Goal: Task Accomplishment & Management: Manage account settings

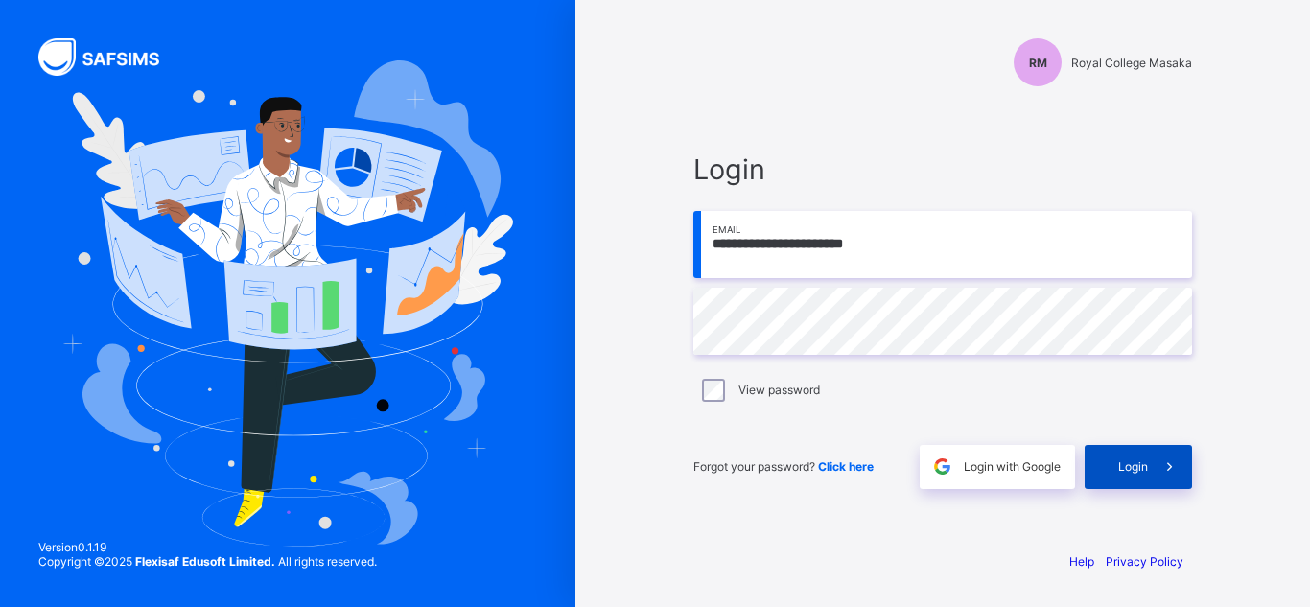
click at [1132, 475] on div "Login" at bounding box center [1138, 467] width 107 height 44
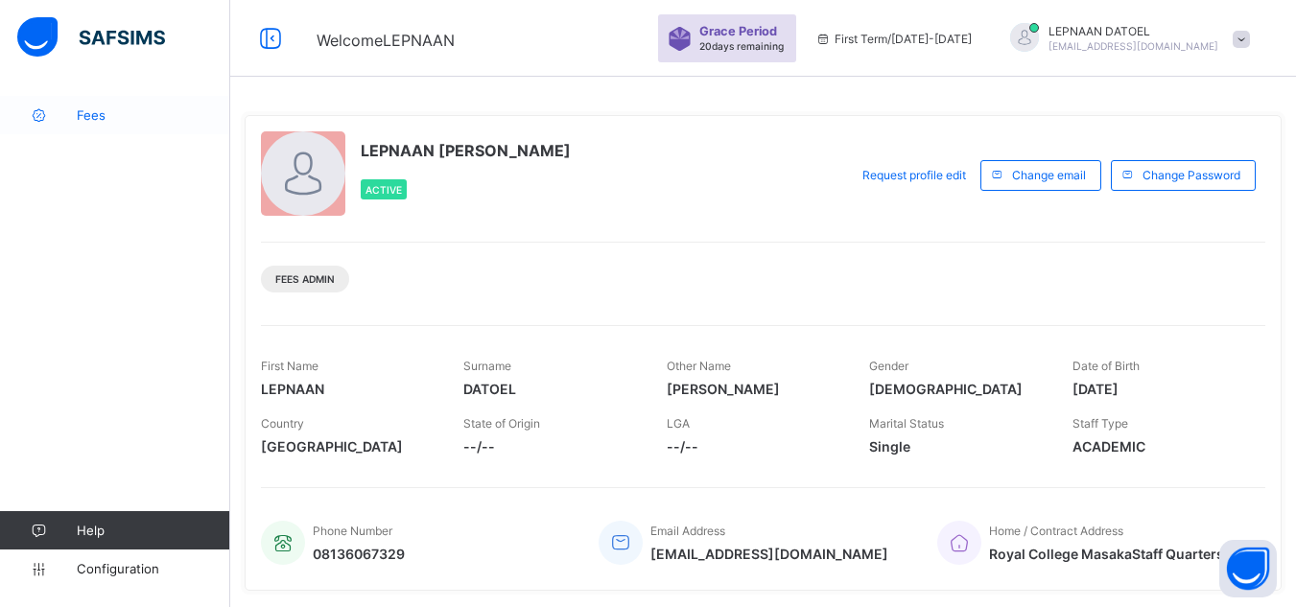
click at [128, 120] on span "Fees" at bounding box center [153, 114] width 153 height 15
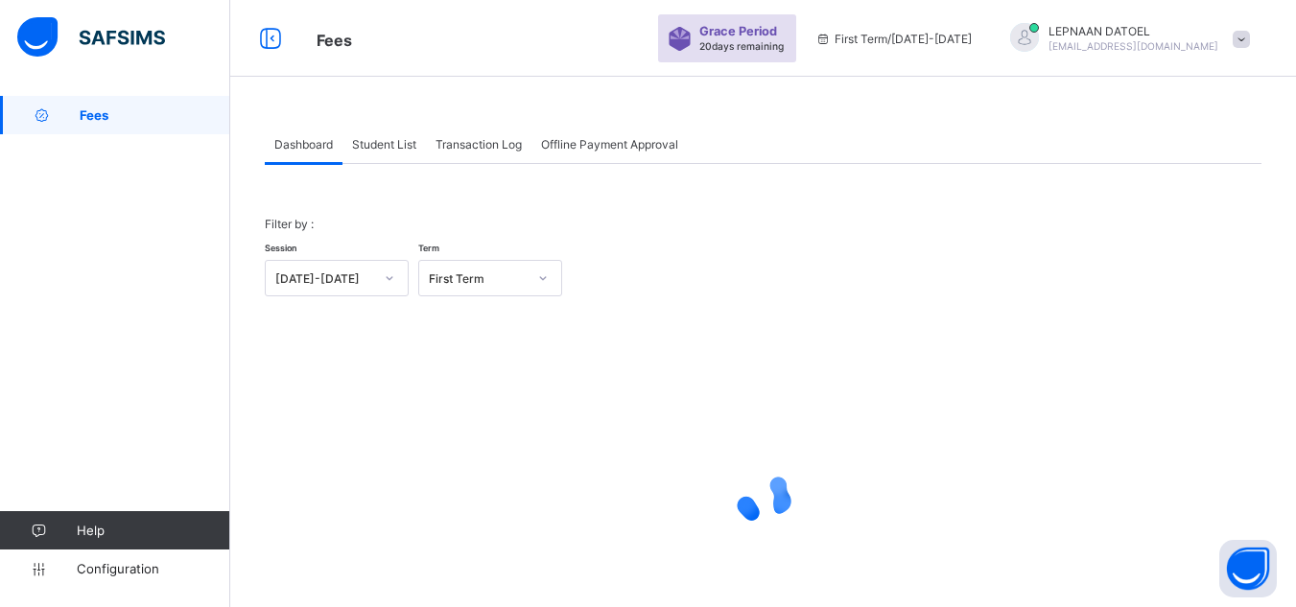
click at [381, 140] on span "Student List" at bounding box center [384, 144] width 64 height 14
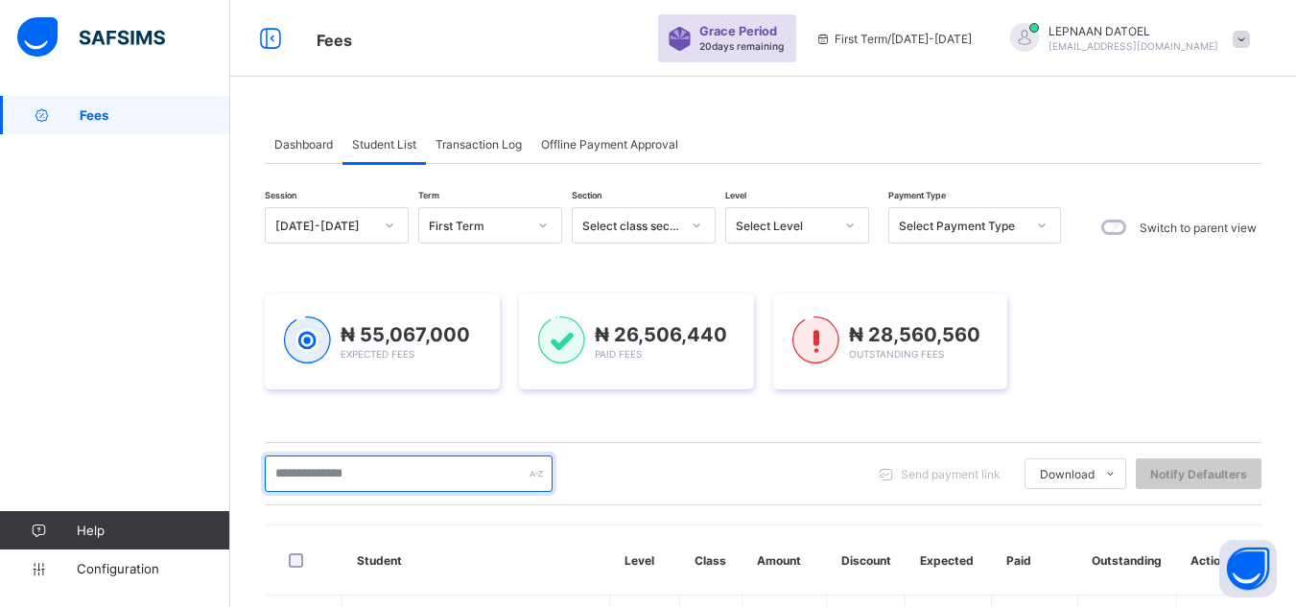
click at [343, 473] on input "text" at bounding box center [409, 474] width 288 height 36
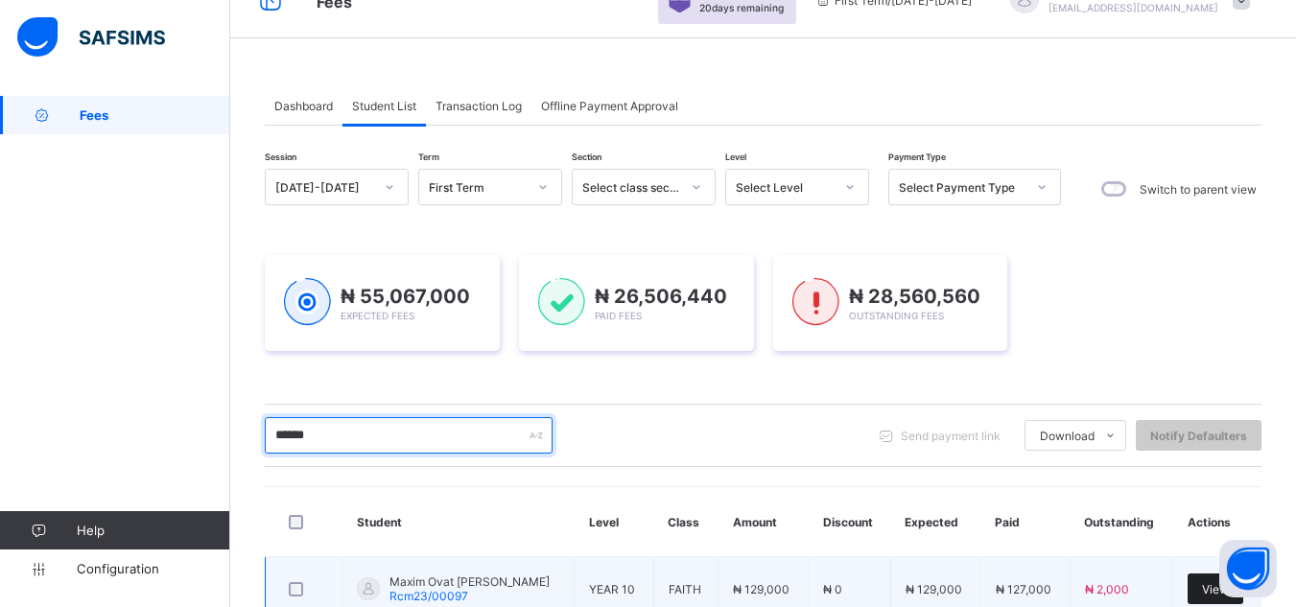
type input "******"
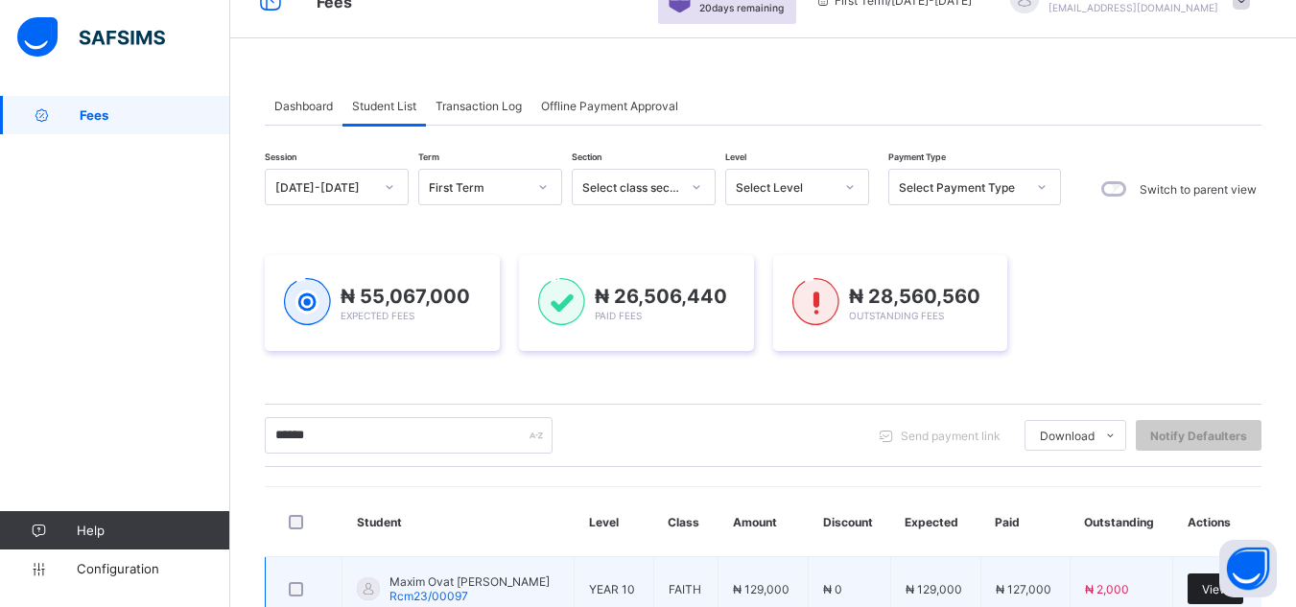
click at [1208, 583] on div "View" at bounding box center [1216, 589] width 56 height 31
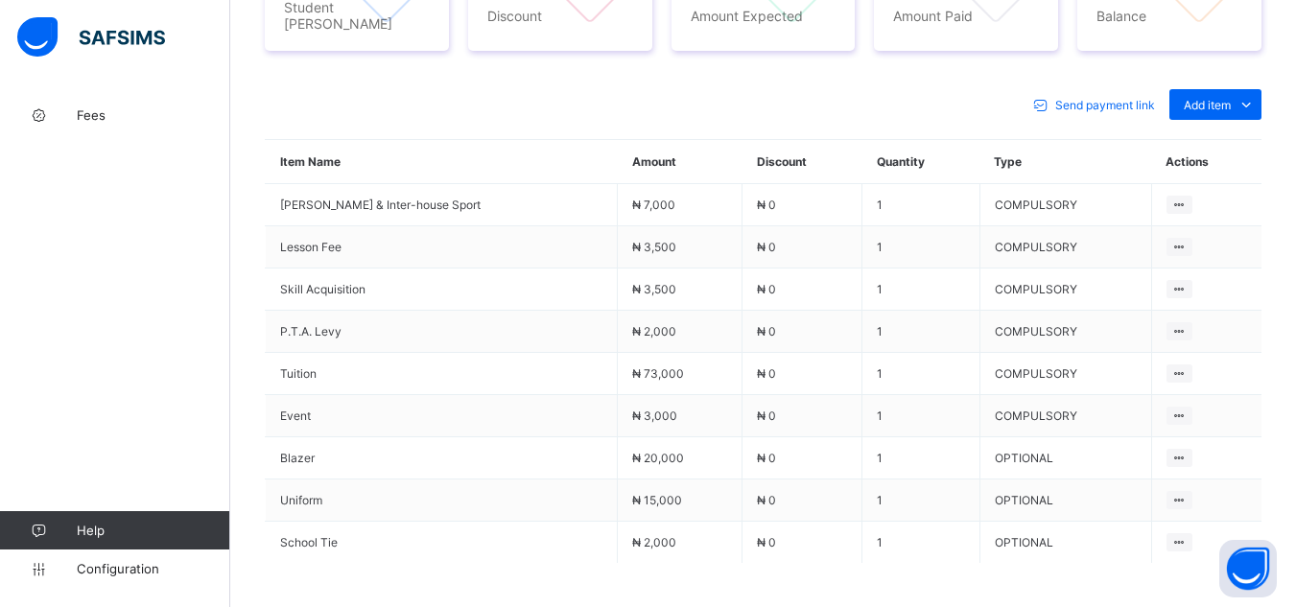
scroll to position [857, 0]
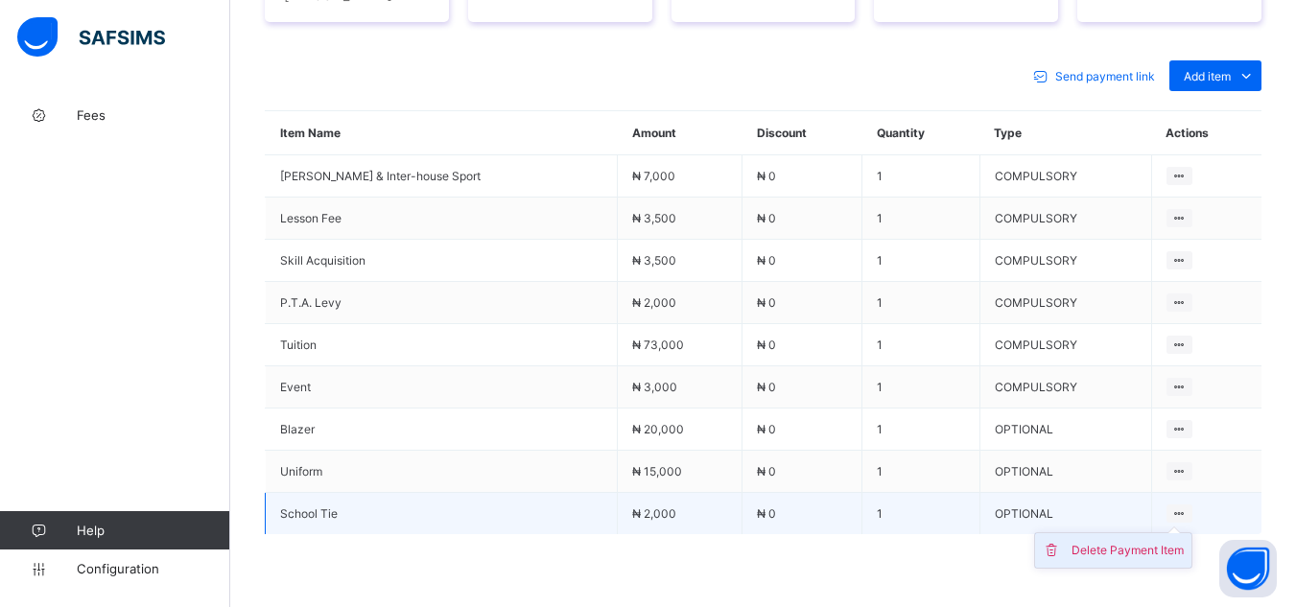
click at [1145, 541] on div "Delete Payment Item" at bounding box center [1127, 550] width 112 height 19
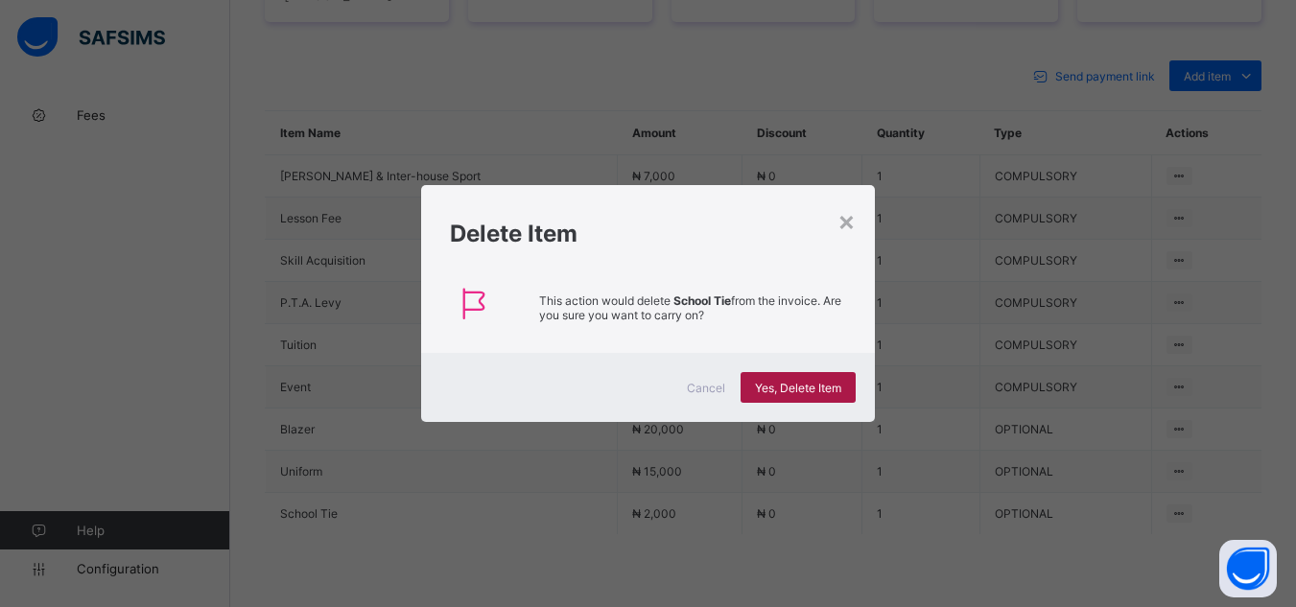
click at [794, 382] on span "Yes, Delete Item" at bounding box center [798, 388] width 86 height 14
click at [812, 392] on span "Yes, Delete Item" at bounding box center [798, 388] width 86 height 14
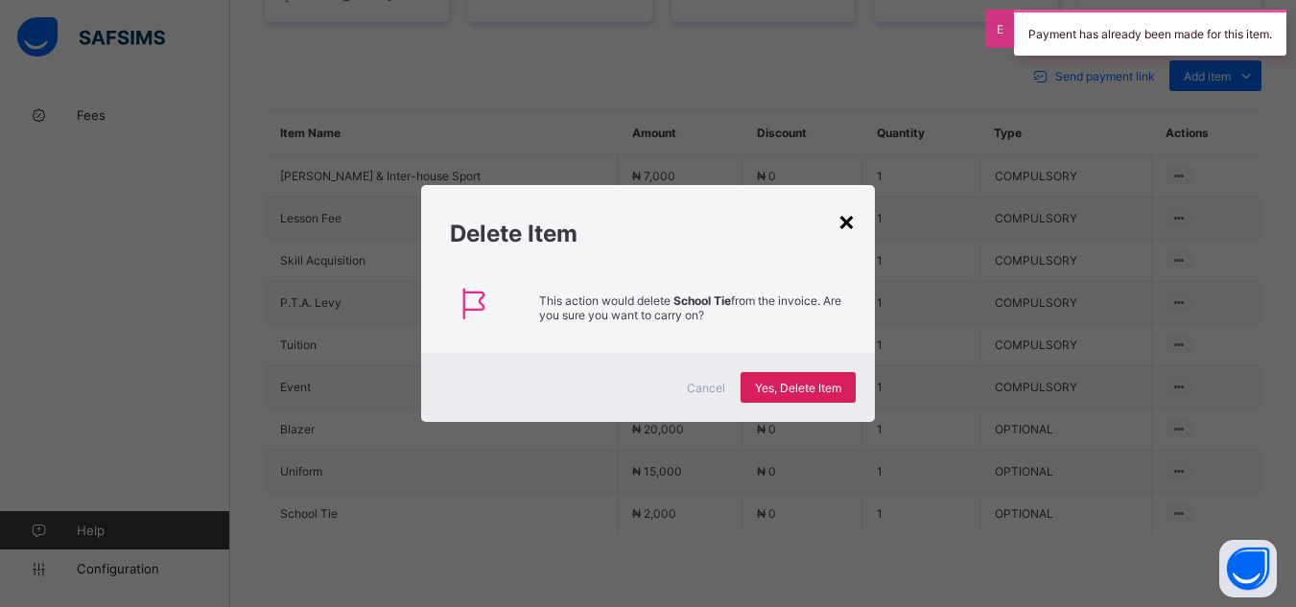
click at [848, 222] on div "×" at bounding box center [846, 220] width 18 height 33
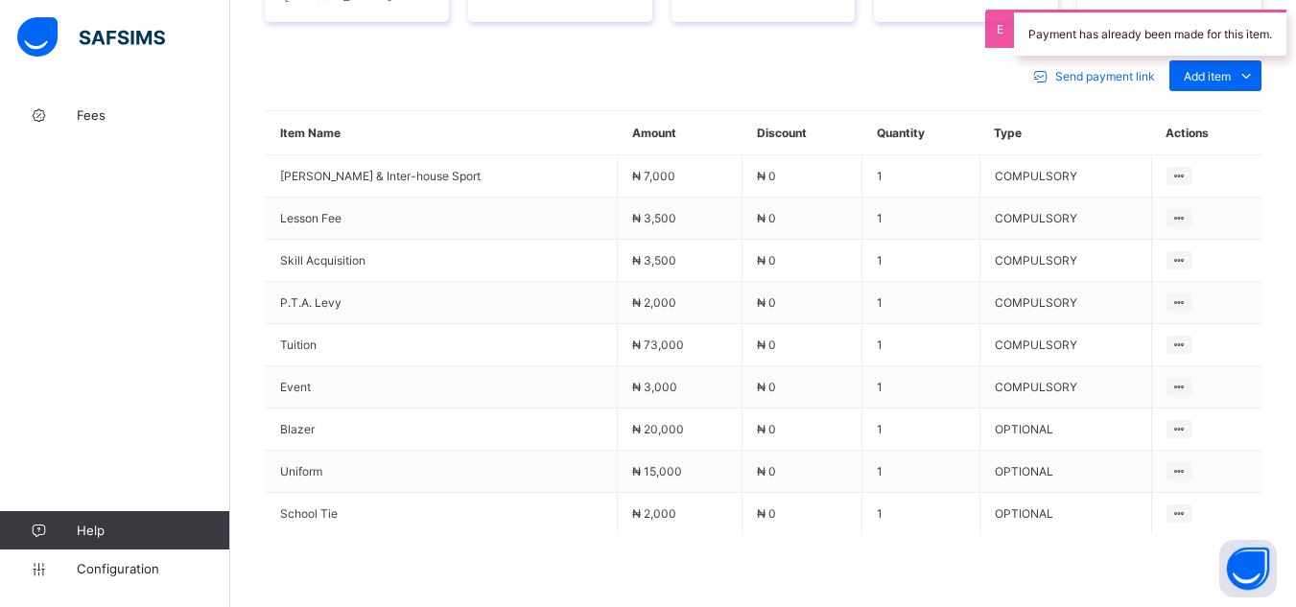
scroll to position [326, 0]
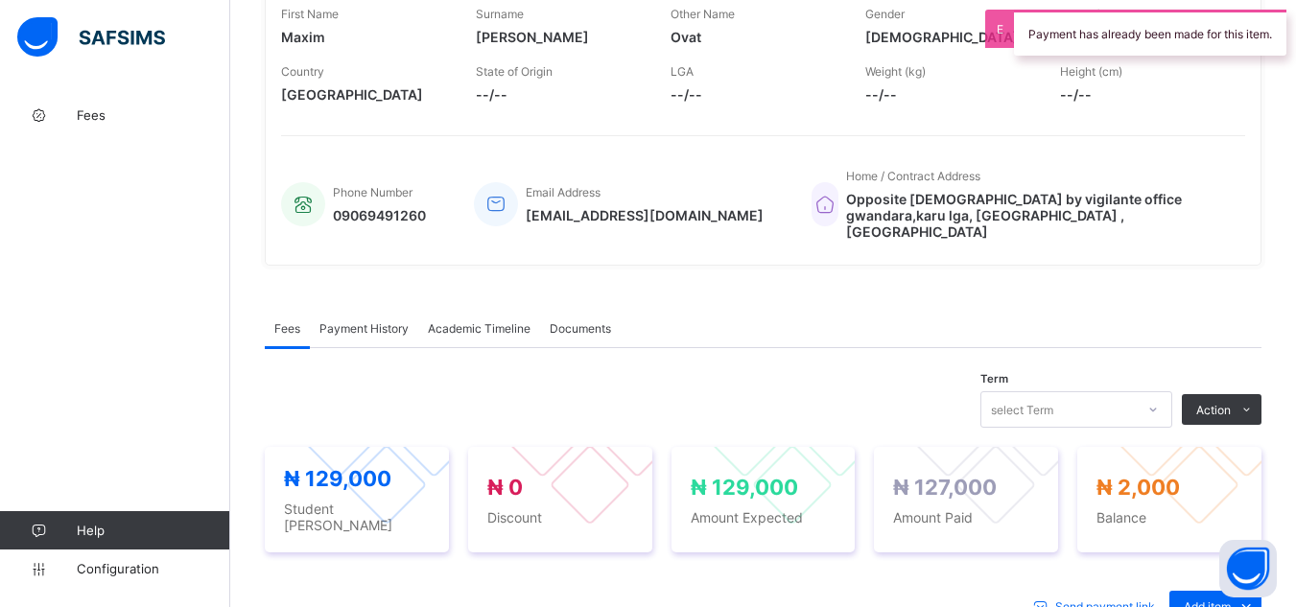
click at [359, 321] on span "Payment History" at bounding box center [363, 328] width 89 height 14
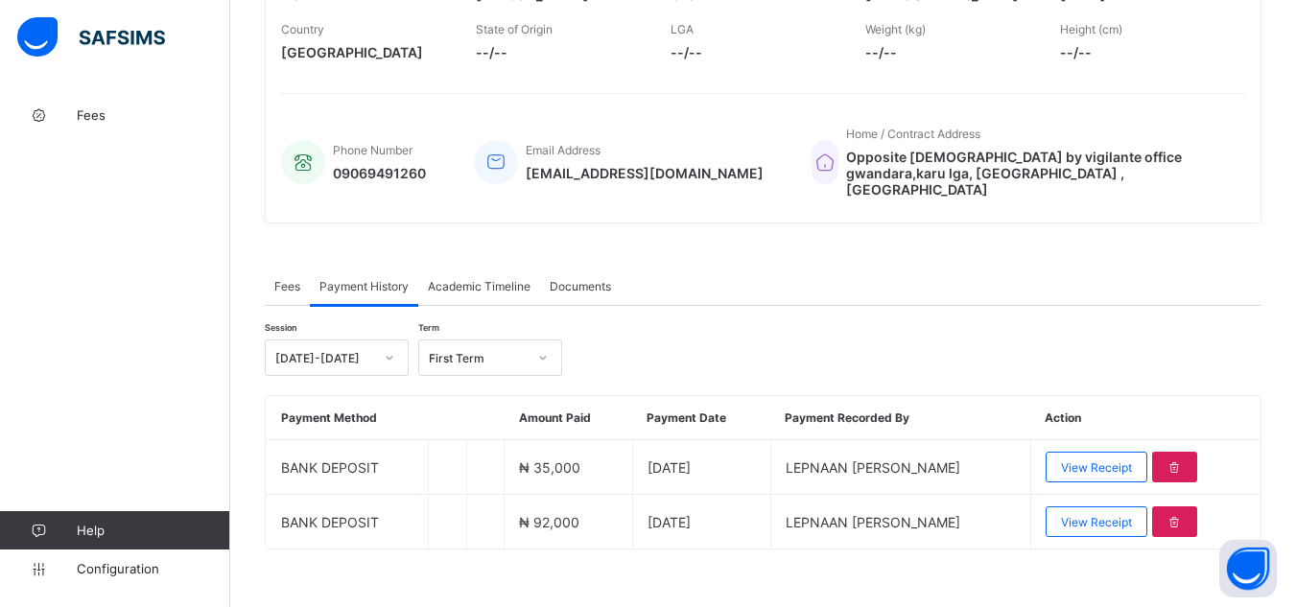
scroll to position [371, 0]
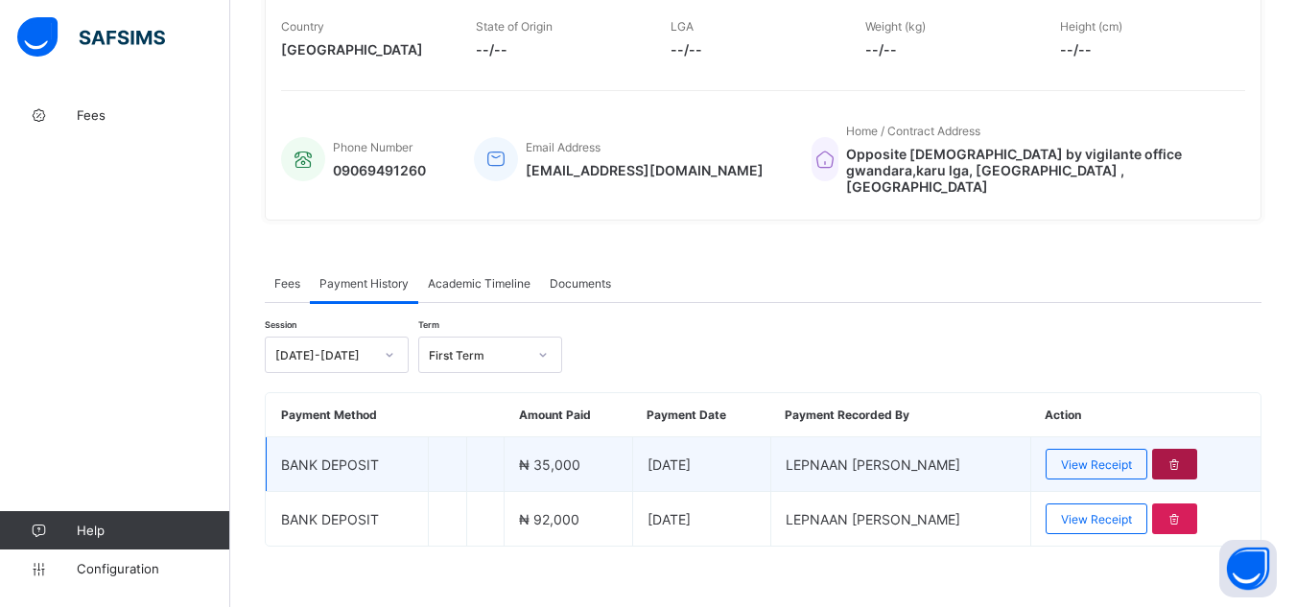
click at [1183, 458] on icon at bounding box center [1174, 465] width 16 height 14
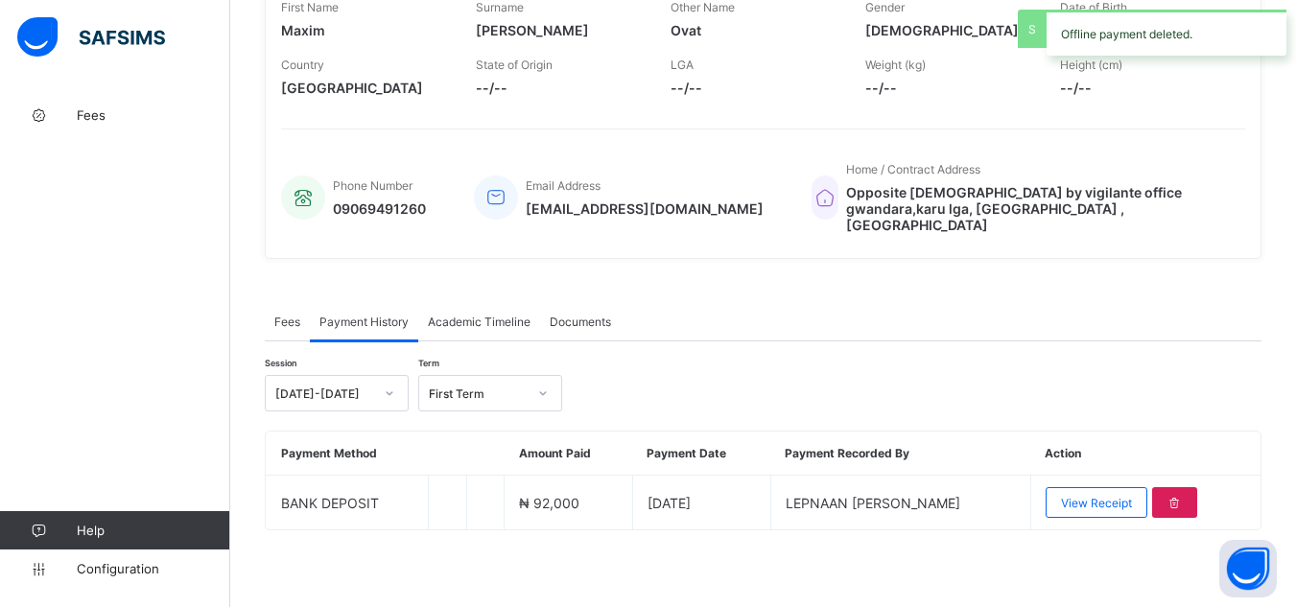
scroll to position [317, 0]
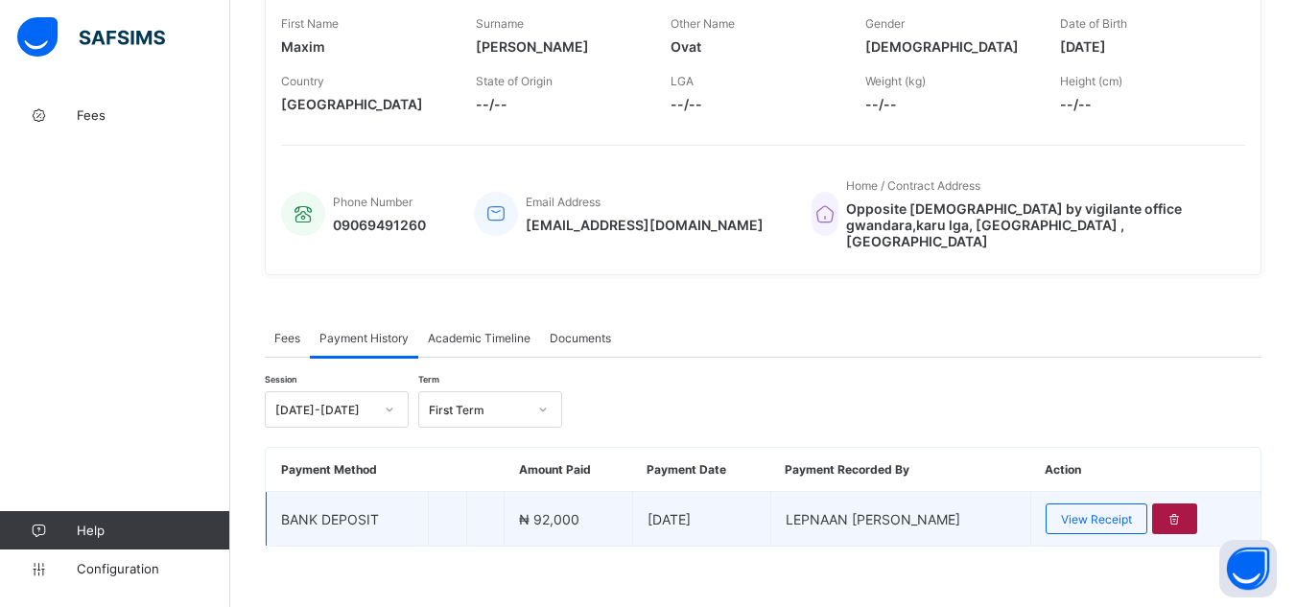
click at [1183, 513] on div at bounding box center [1174, 519] width 45 height 31
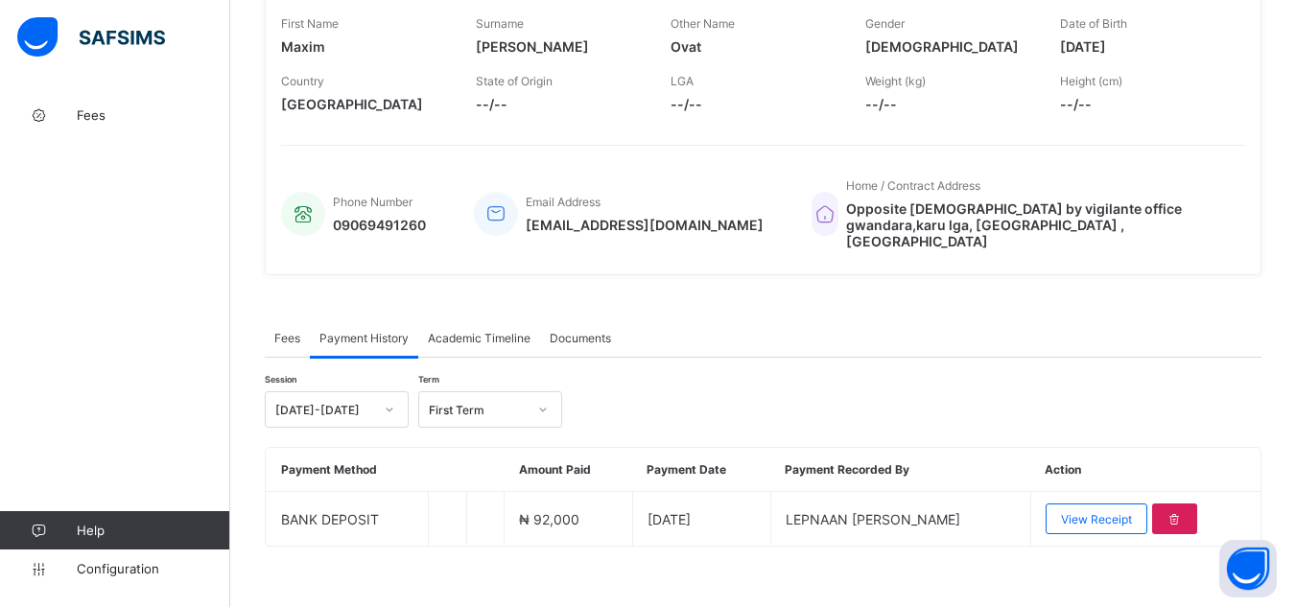
scroll to position [371, 0]
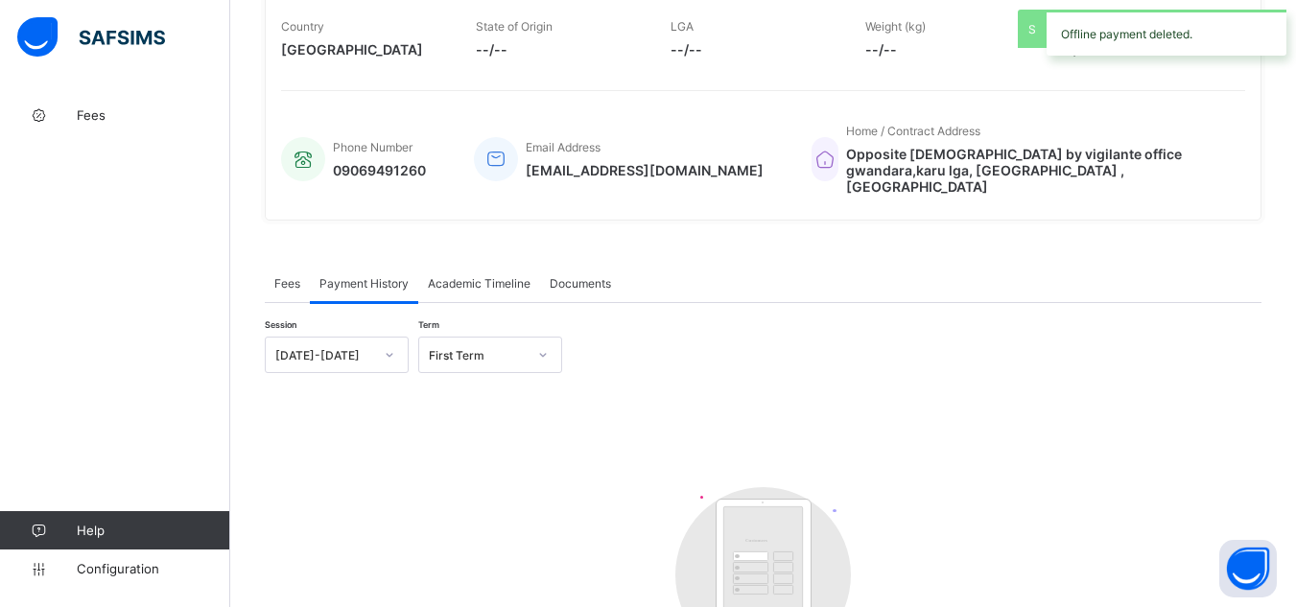
click at [290, 276] on span "Fees" at bounding box center [287, 283] width 26 height 14
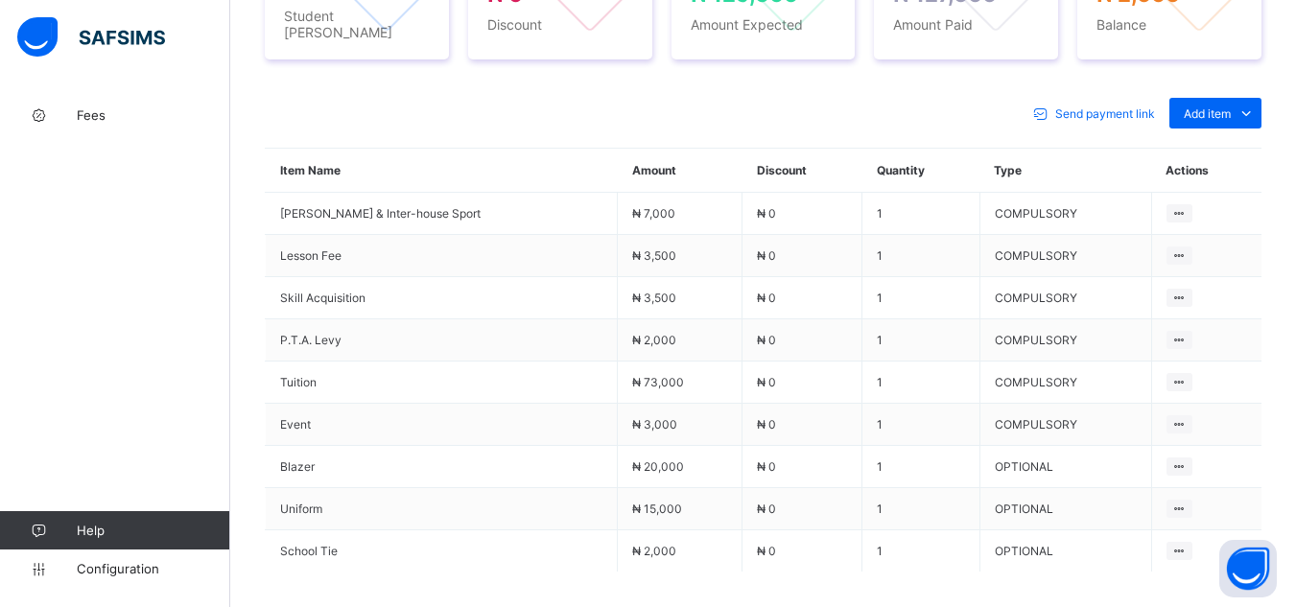
scroll to position [883, 0]
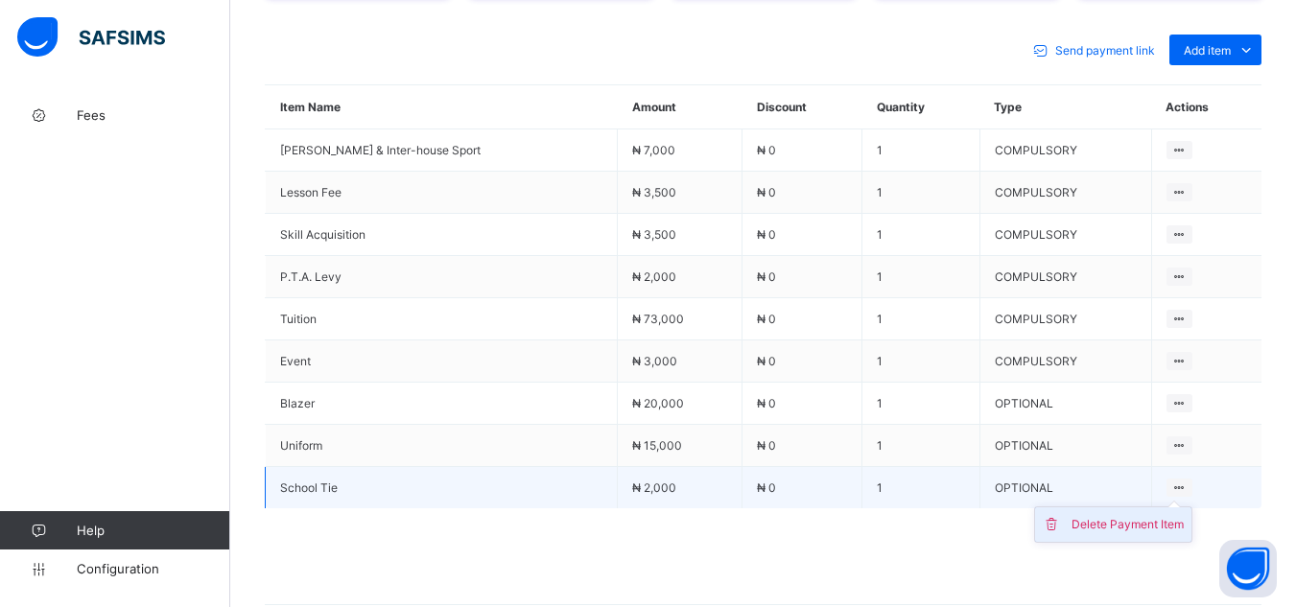
click at [1133, 515] on div "Delete Payment Item" at bounding box center [1127, 524] width 112 height 19
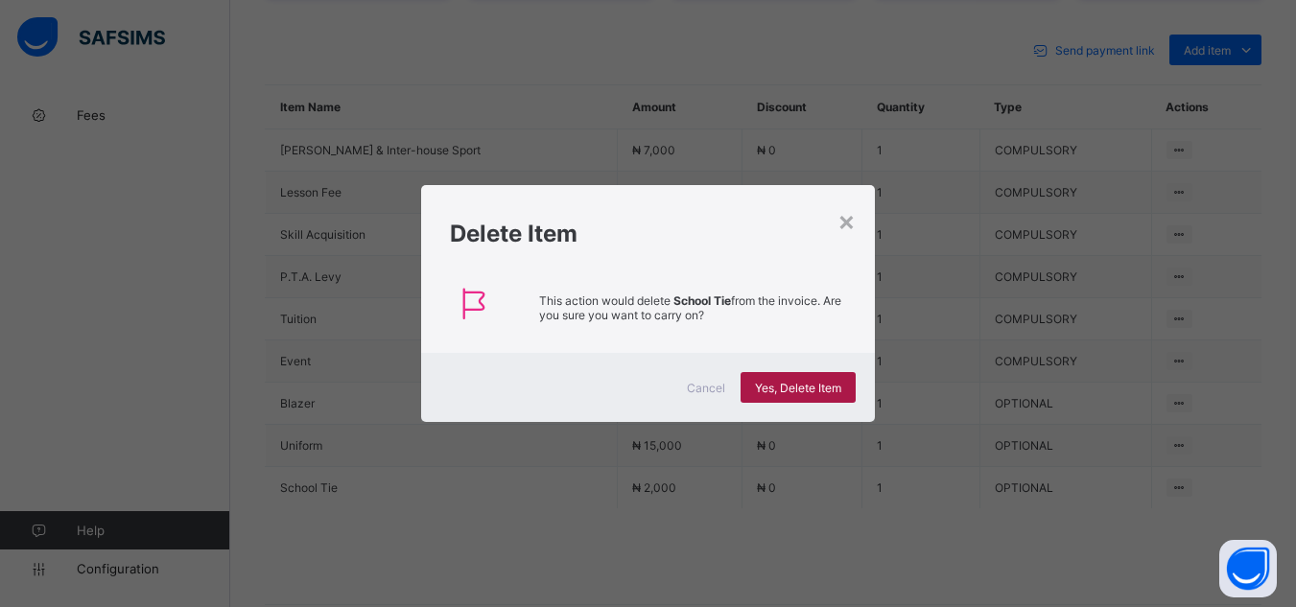
click at [796, 395] on div "Yes, Delete Item" at bounding box center [798, 387] width 115 height 31
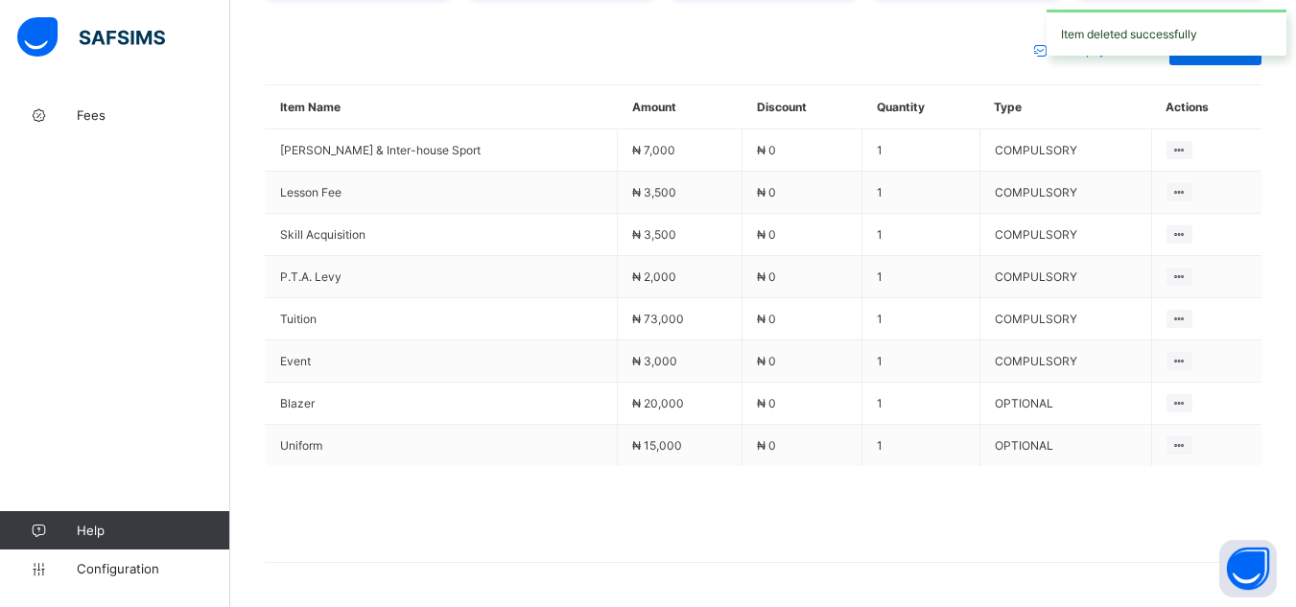
click at [779, 518] on span at bounding box center [763, 514] width 997 height 96
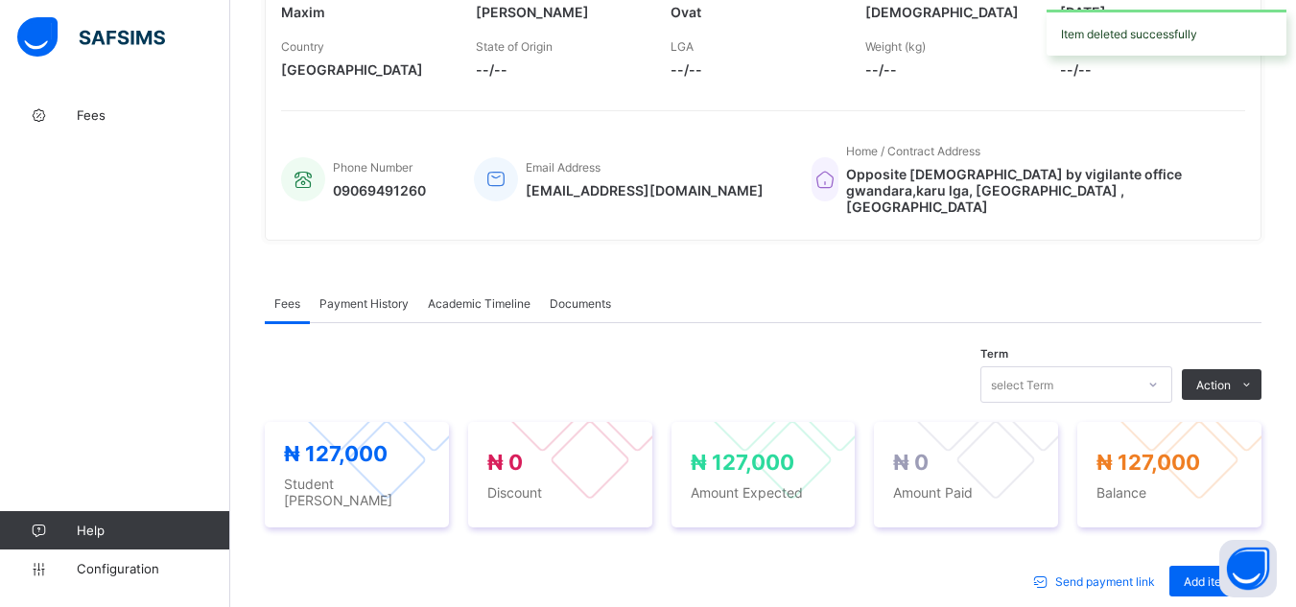
scroll to position [345, 0]
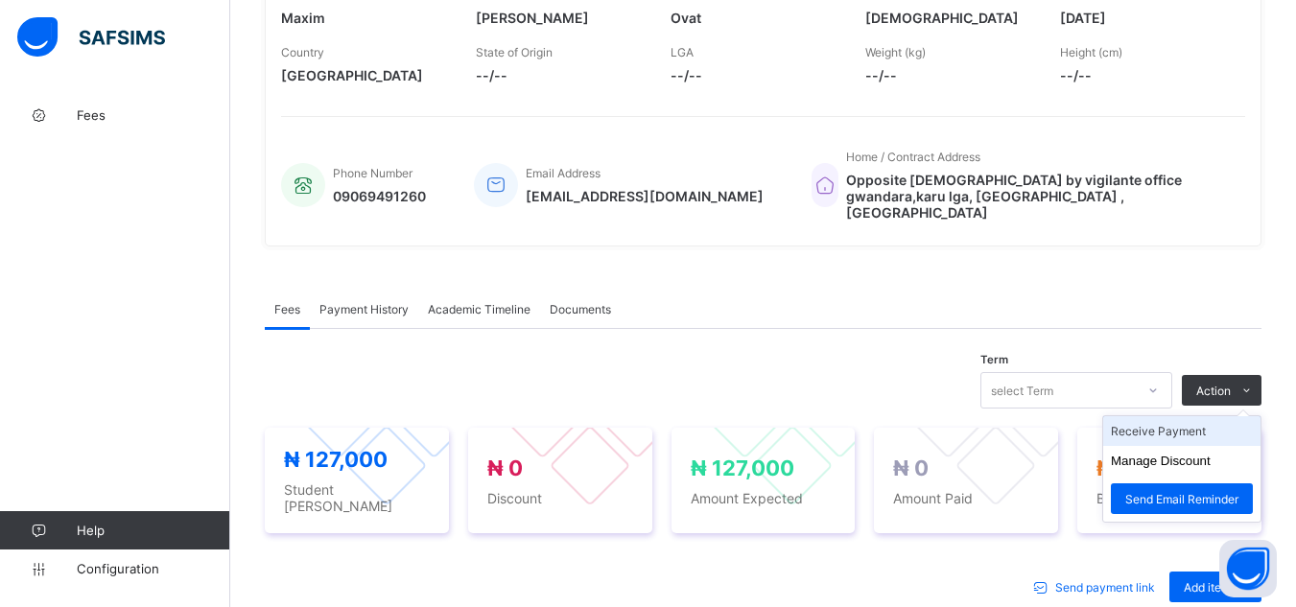
click at [1194, 416] on li "Receive Payment" at bounding box center [1181, 431] width 157 height 30
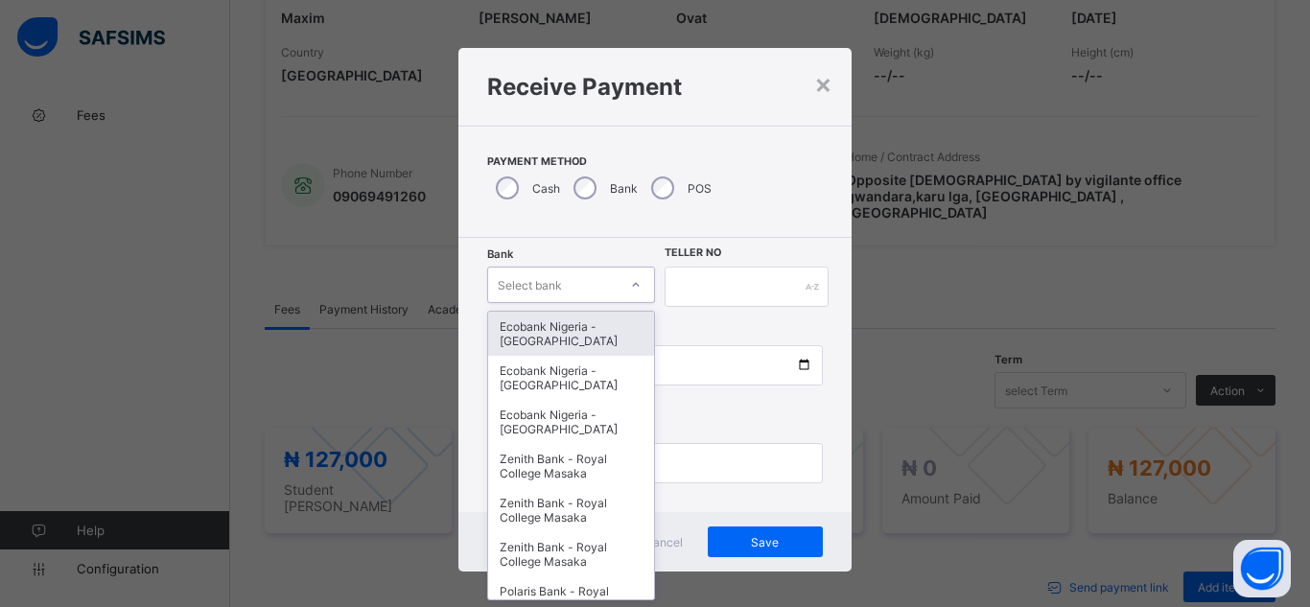
click at [624, 279] on div at bounding box center [636, 285] width 33 height 31
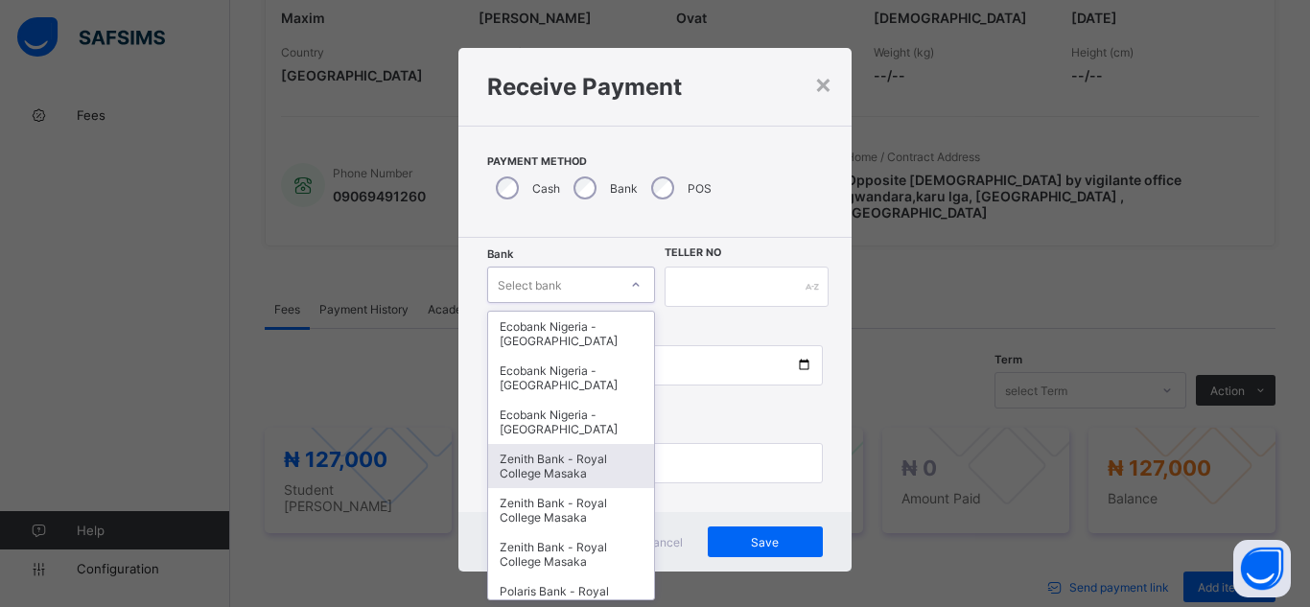
click at [586, 459] on div "Zenith Bank - Royal College Masaka" at bounding box center [571, 466] width 166 height 44
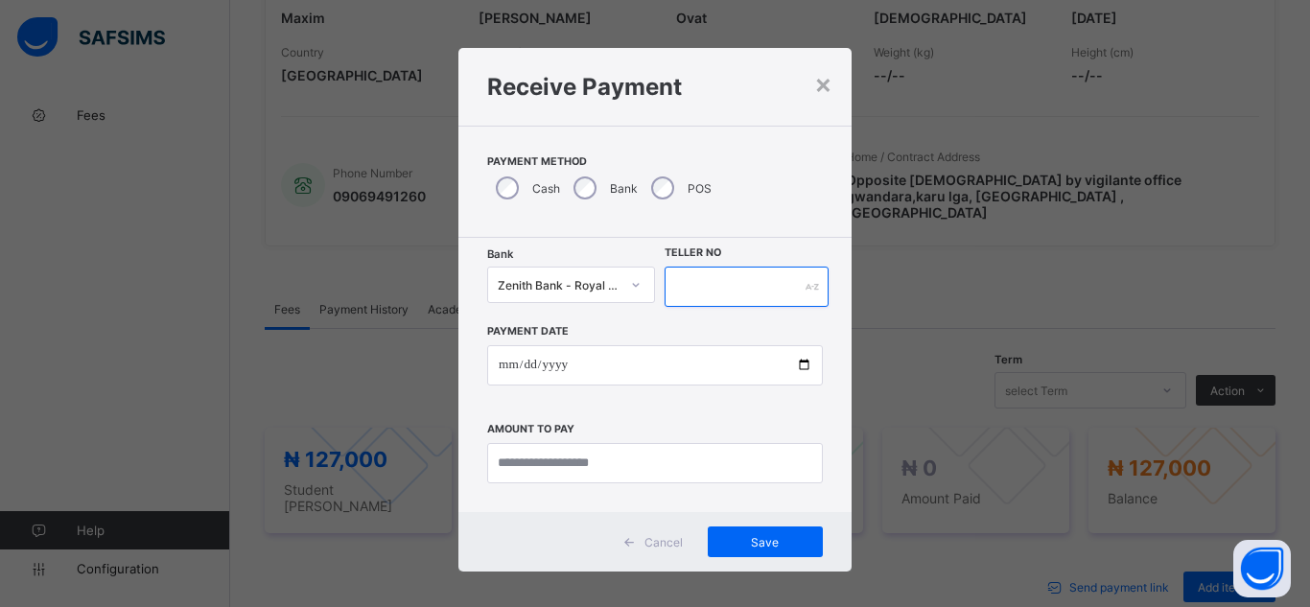
click at [706, 299] on input "text" at bounding box center [747, 287] width 164 height 40
type input "*******"
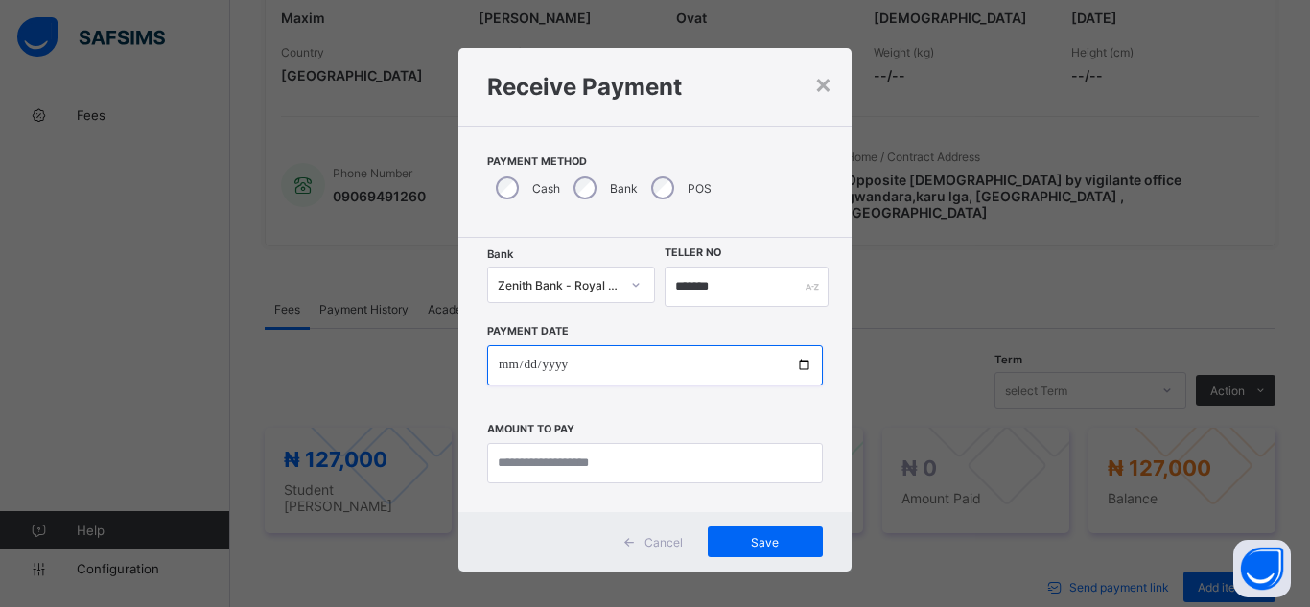
click at [797, 368] on input "date" at bounding box center [655, 365] width 336 height 40
type input "**********"
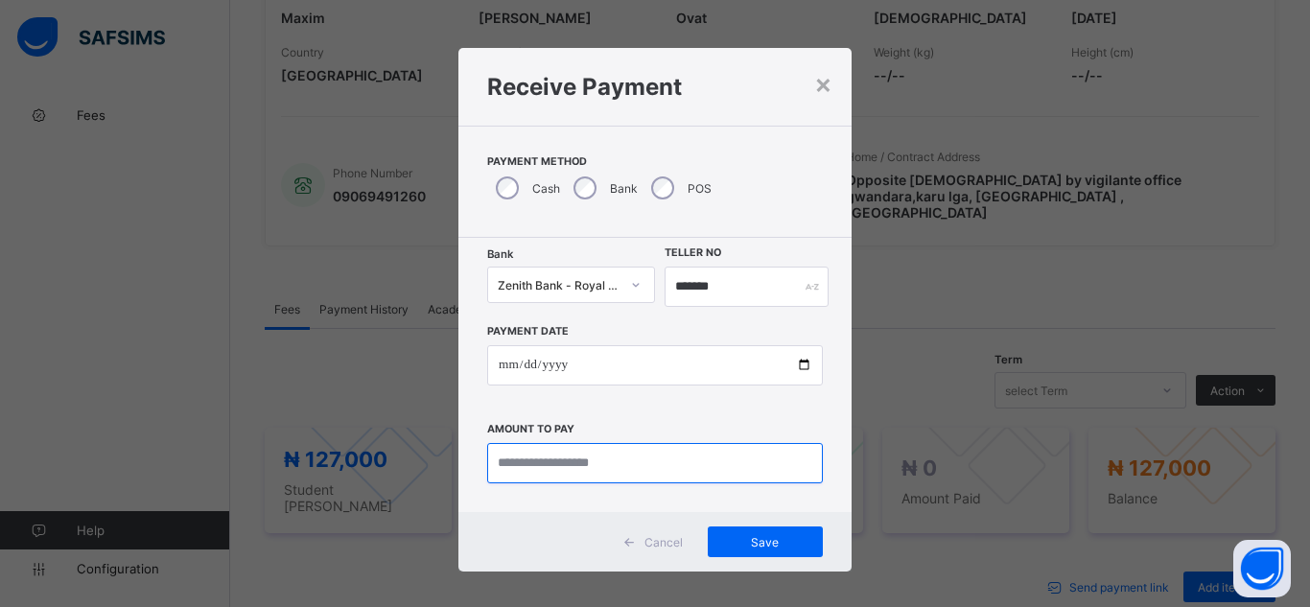
click at [737, 464] on input "currency" at bounding box center [655, 463] width 336 height 40
type input "*********"
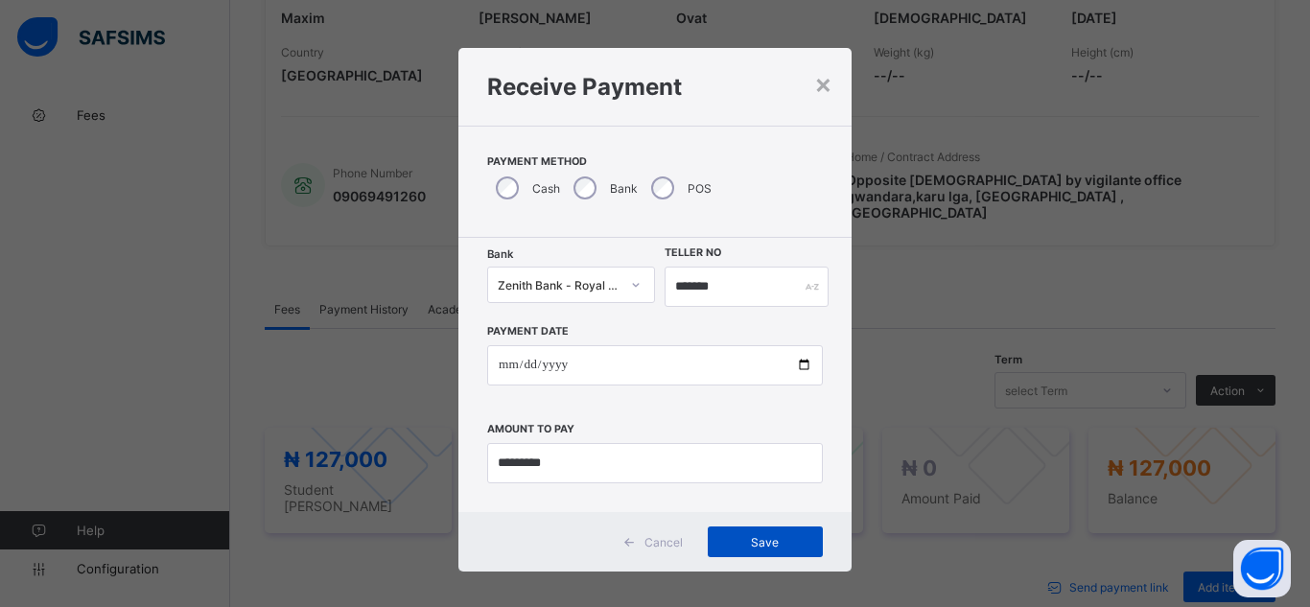
click at [787, 544] on span "Save" at bounding box center [765, 542] width 86 height 14
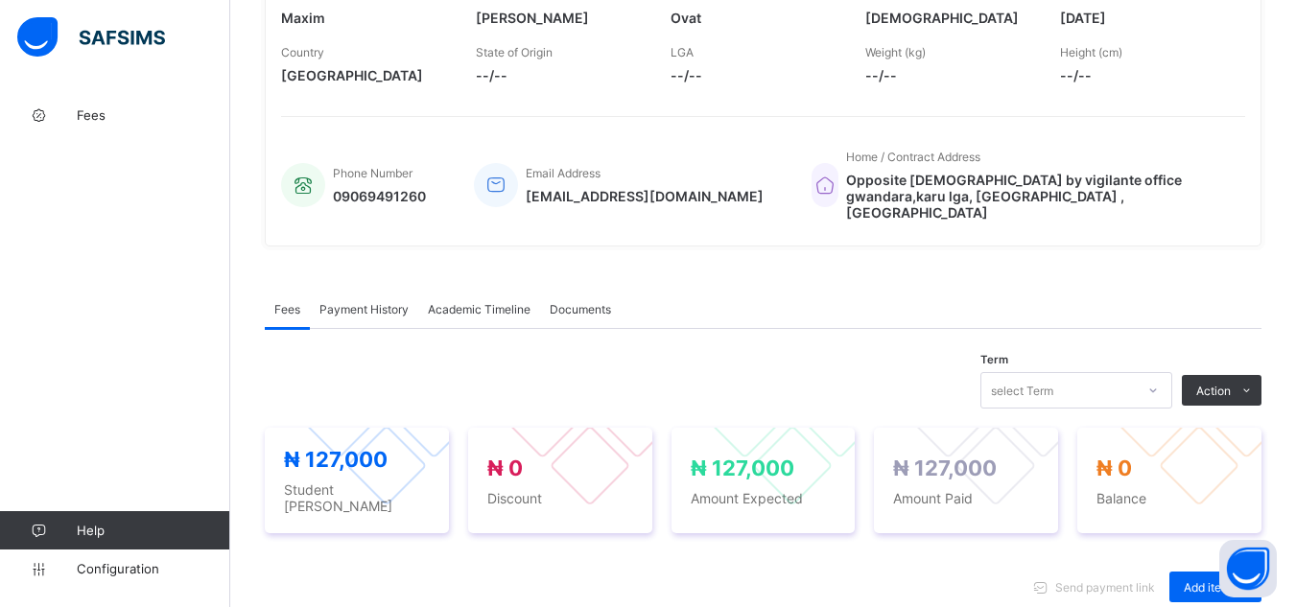
scroll to position [876, 0]
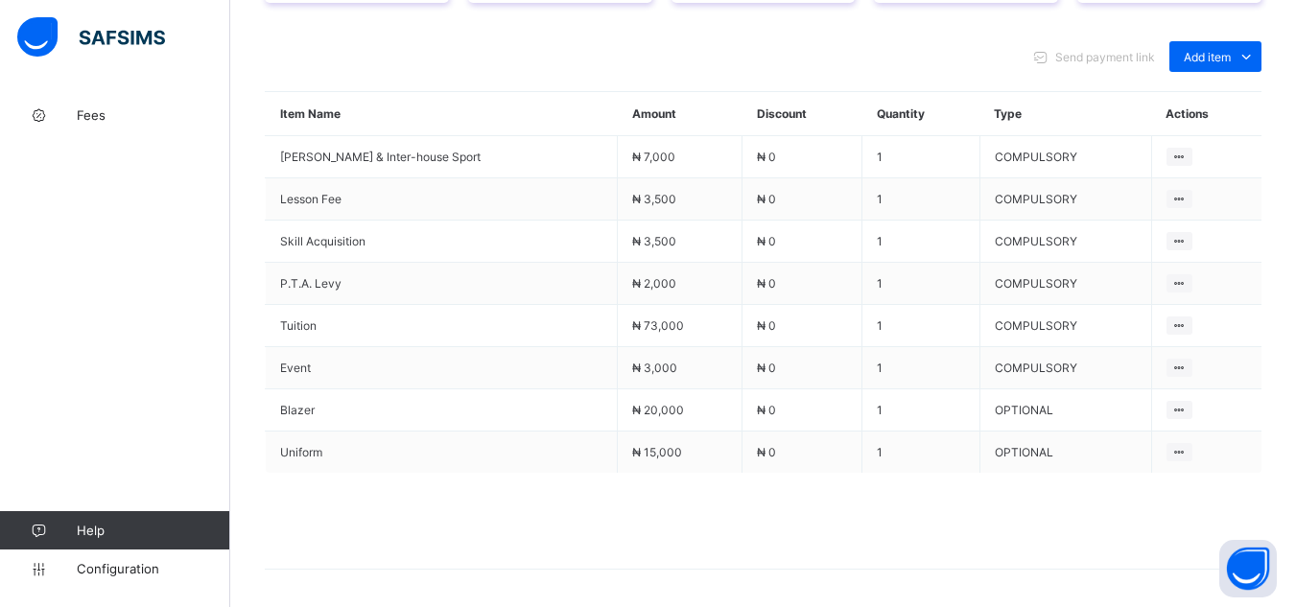
click at [174, 271] on div "Fees Help Configuration" at bounding box center [115, 342] width 230 height 530
click at [163, 276] on div "Fees Help Configuration" at bounding box center [115, 342] width 230 height 530
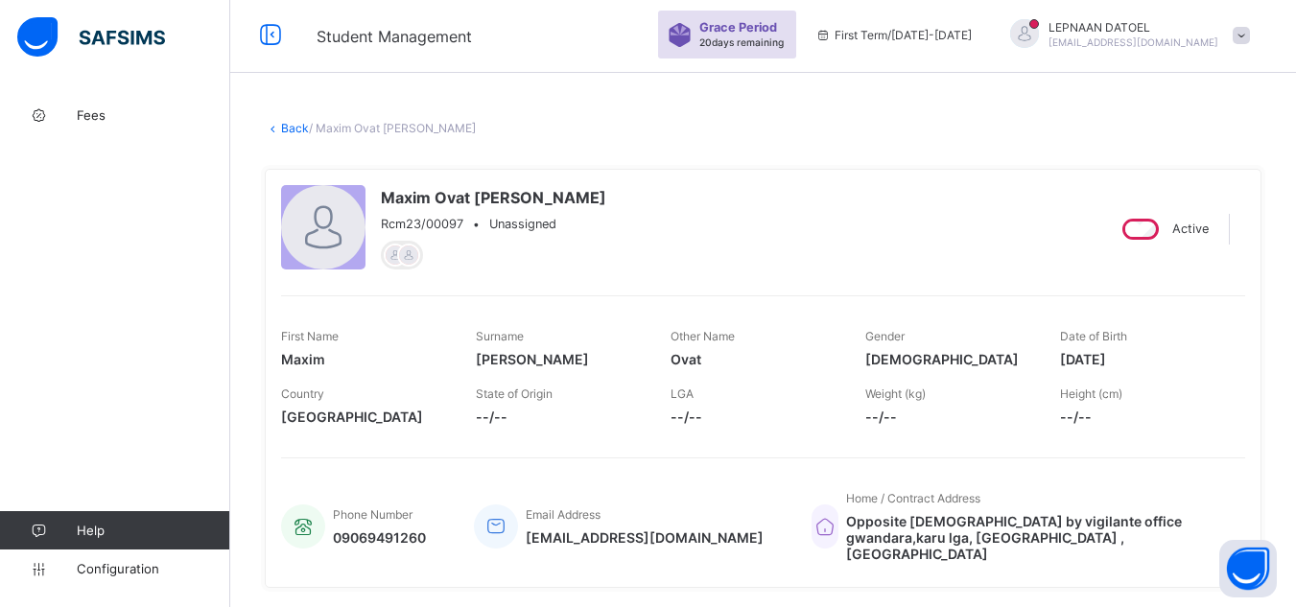
scroll to position [0, 0]
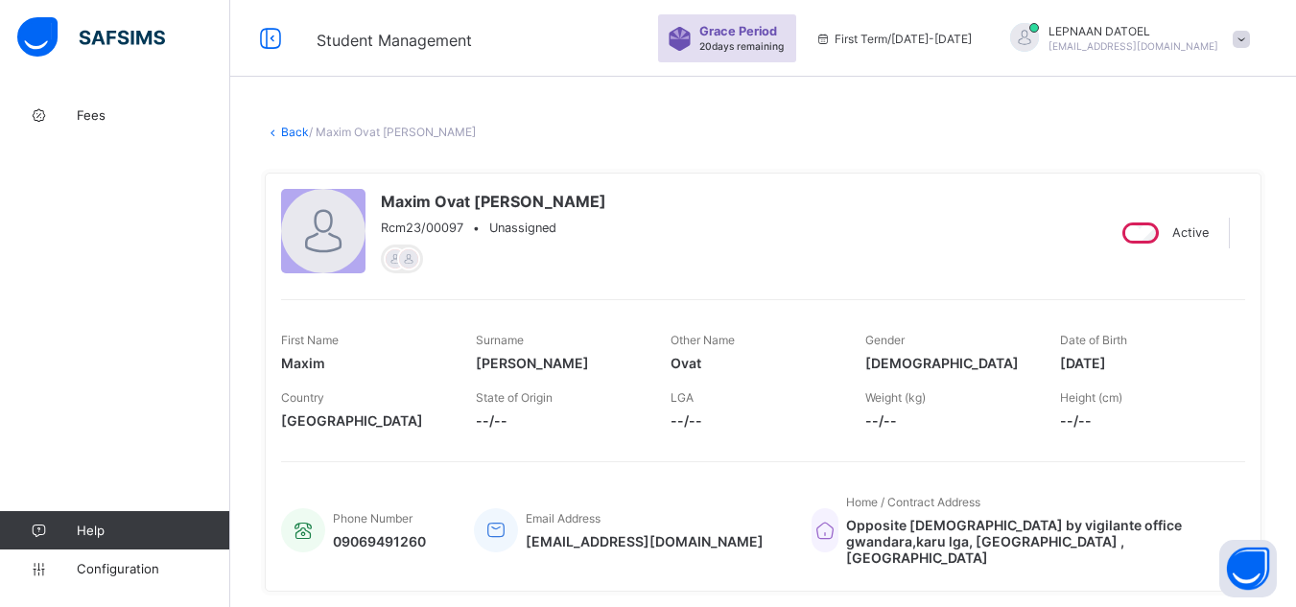
click at [295, 133] on link "Back" at bounding box center [295, 132] width 28 height 14
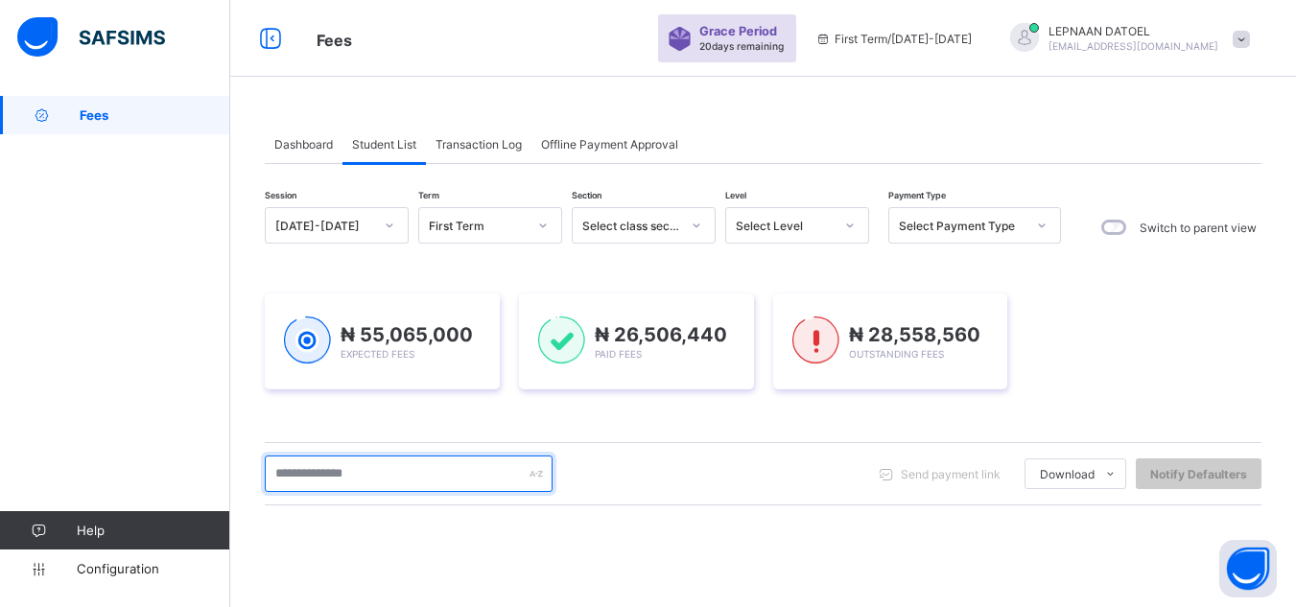
click at [321, 473] on input "text" at bounding box center [409, 474] width 288 height 36
click at [320, 482] on input "text" at bounding box center [409, 474] width 288 height 36
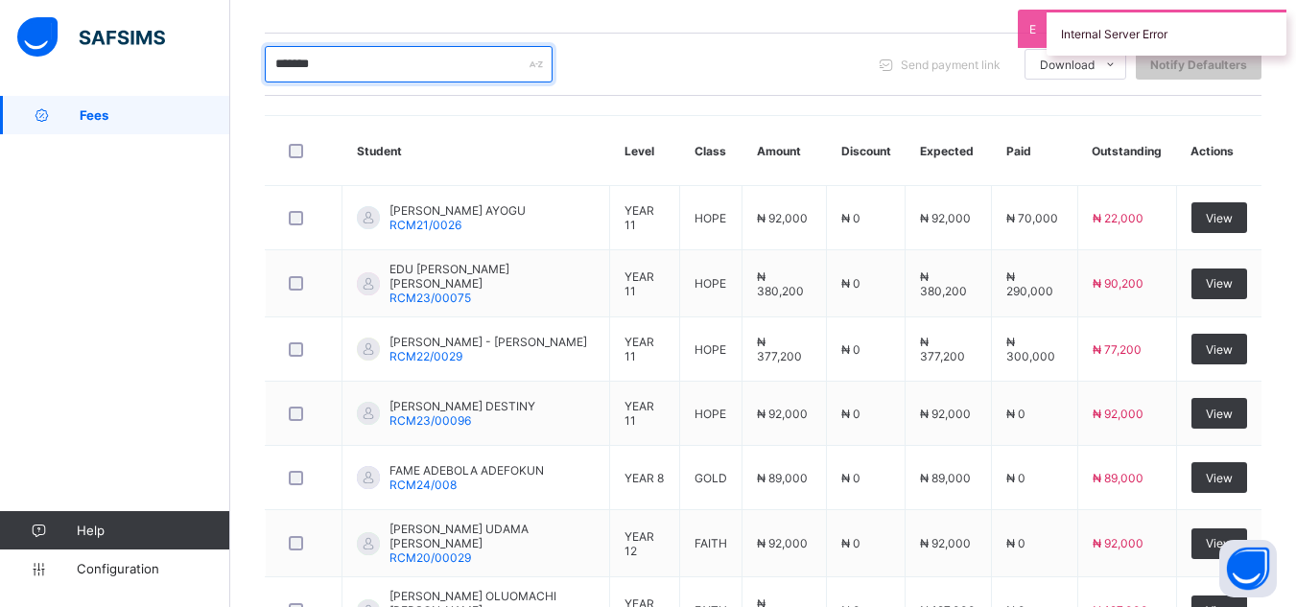
scroll to position [537, 0]
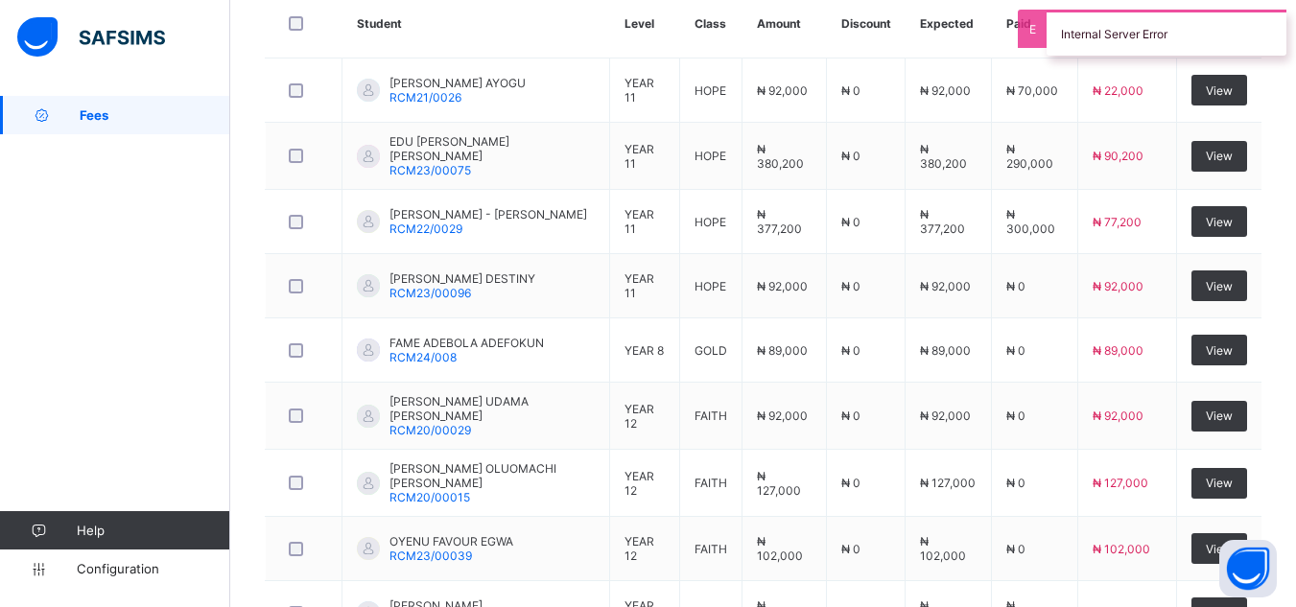
click at [260, 65] on div "Dashboard Student List Transaction Log Offline Payment Approval Student List Mo…" at bounding box center [763, 192] width 1066 height 1266
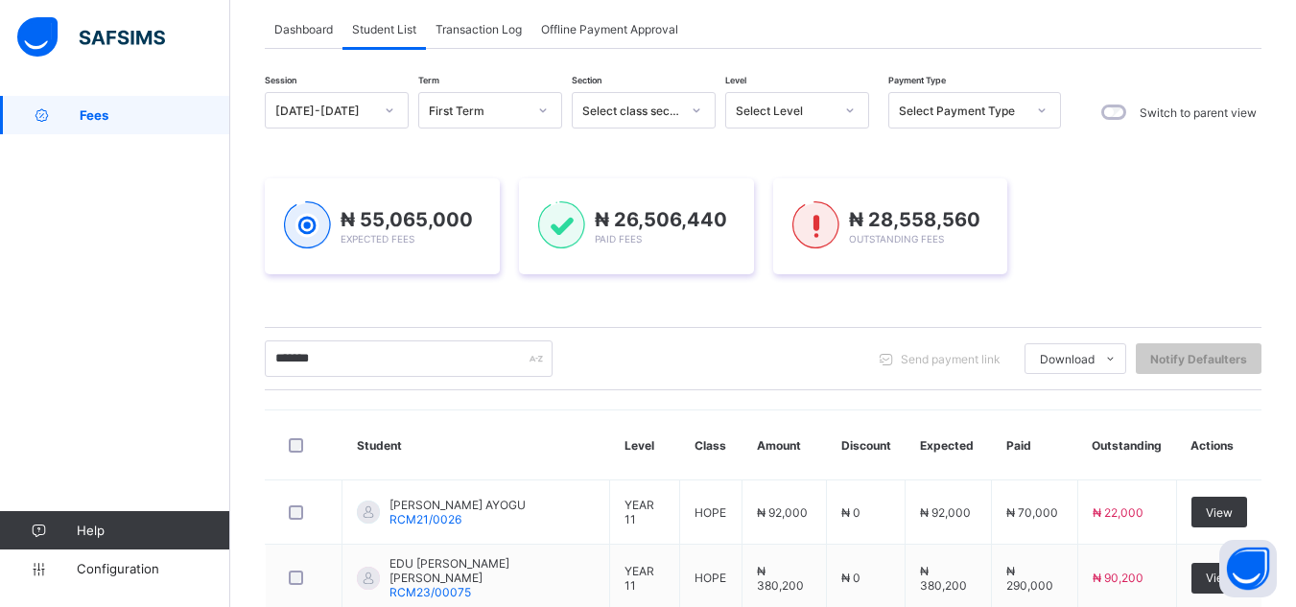
scroll to position [77, 0]
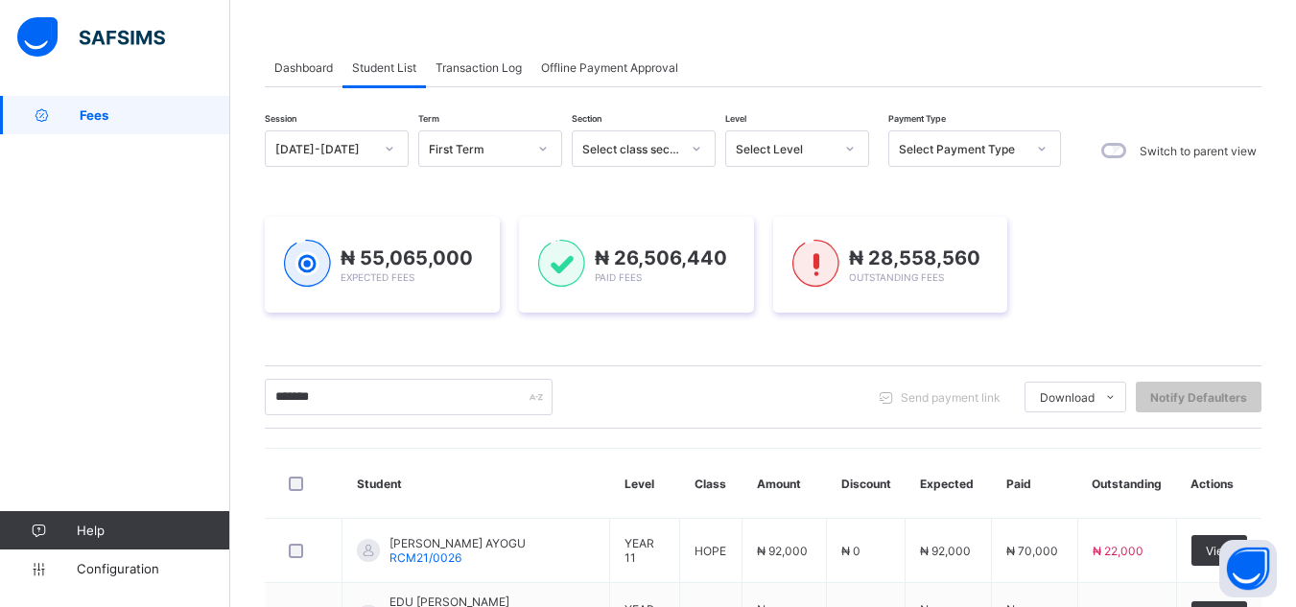
click at [805, 386] on div "******* Send payment link Download Students Payment Students Payment Status Stu…" at bounding box center [763, 397] width 997 height 36
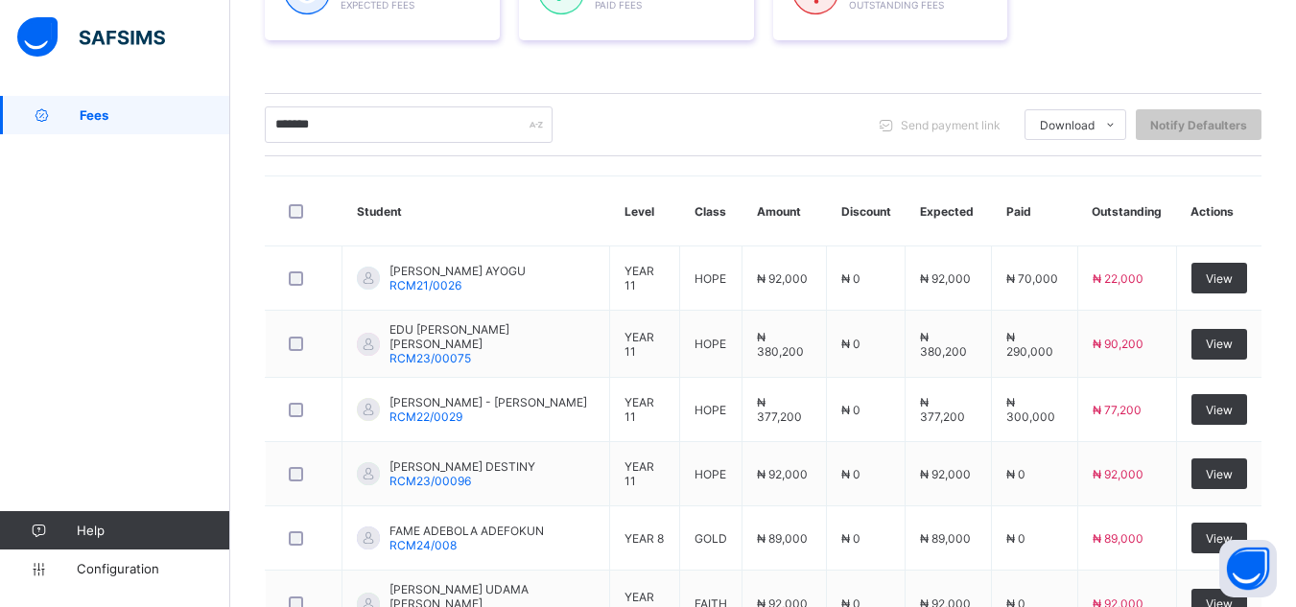
scroll to position [358, 0]
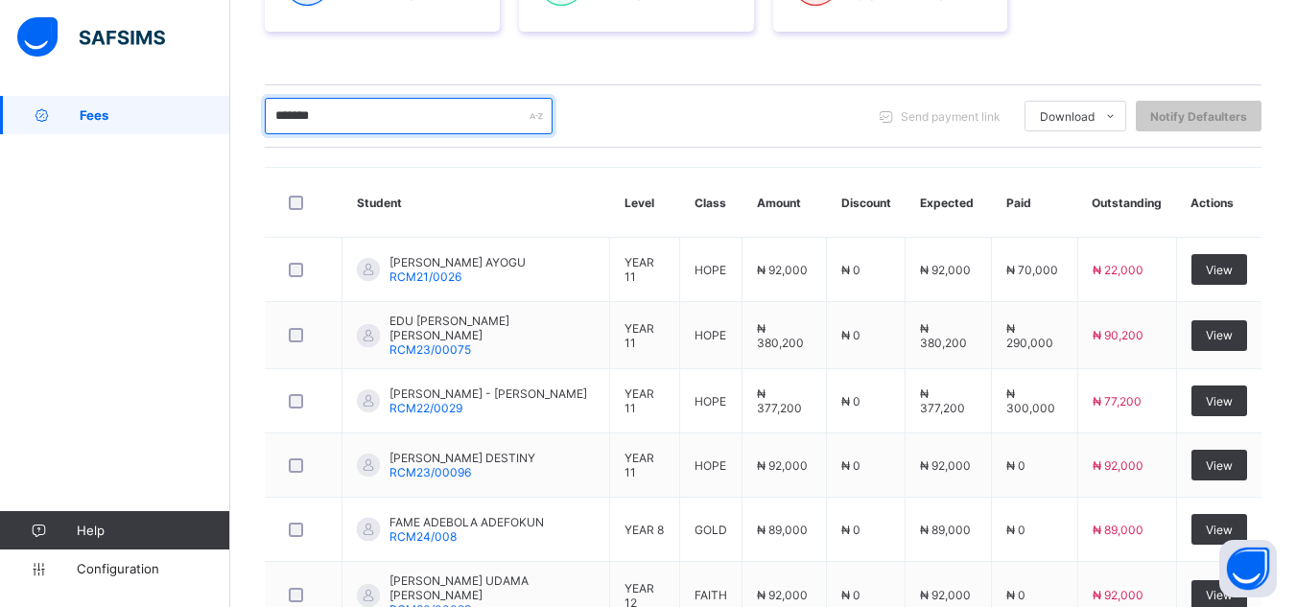
click at [331, 117] on input "*******" at bounding box center [409, 116] width 288 height 36
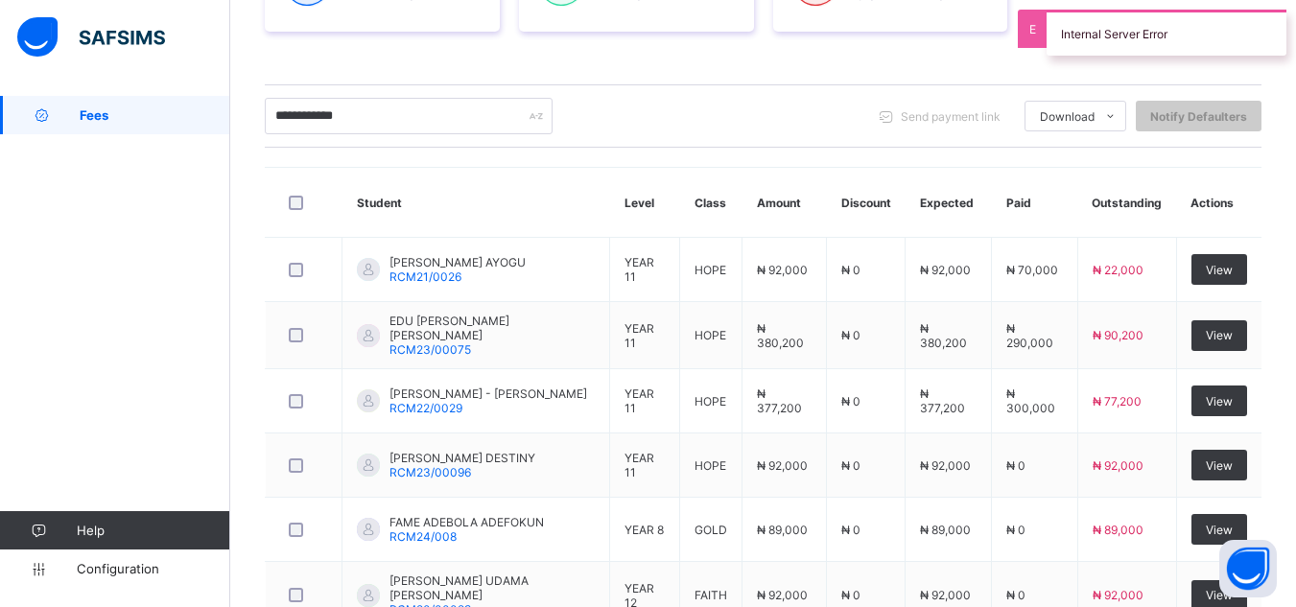
click at [243, 170] on div "Dashboard Student List Transaction Log Offline Payment Approval Student List Mo…" at bounding box center [763, 371] width 1066 height 1266
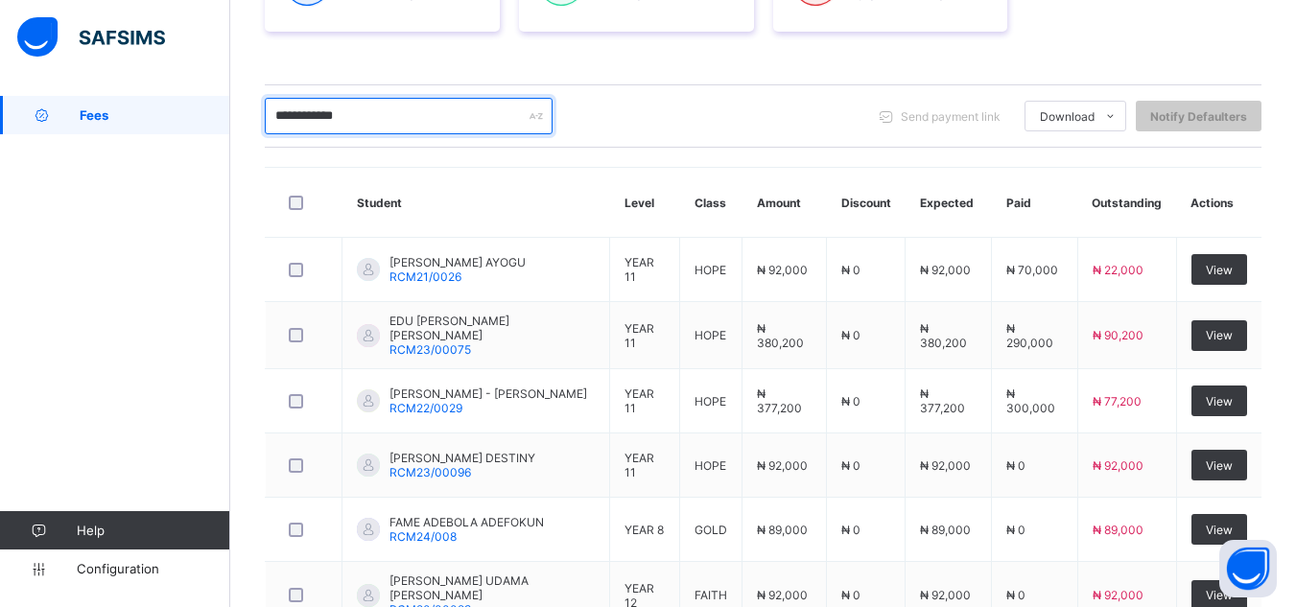
click at [353, 116] on input "**********" at bounding box center [409, 116] width 288 height 36
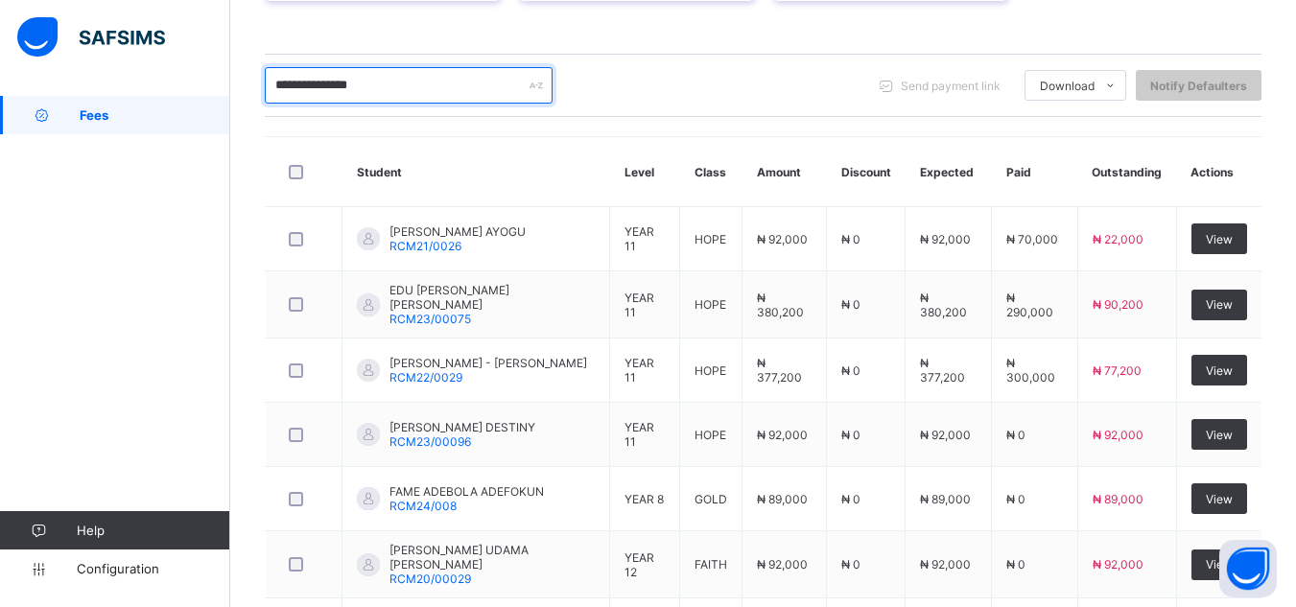
scroll to position [396, 0]
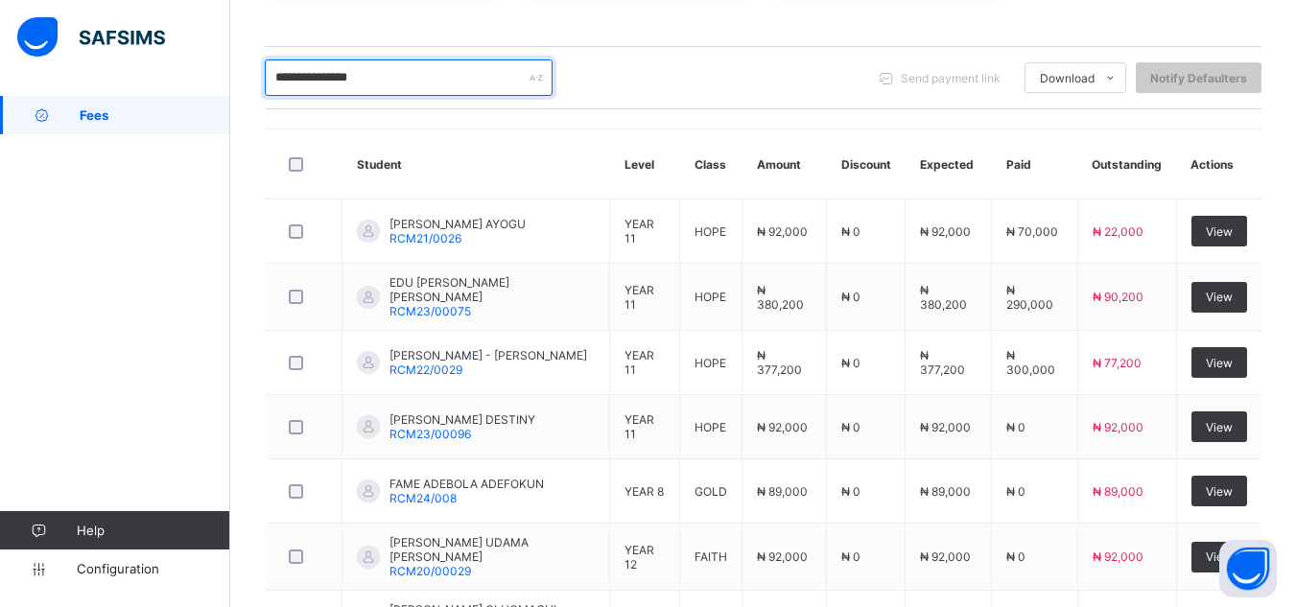
click at [319, 82] on input "**********" at bounding box center [409, 77] width 288 height 36
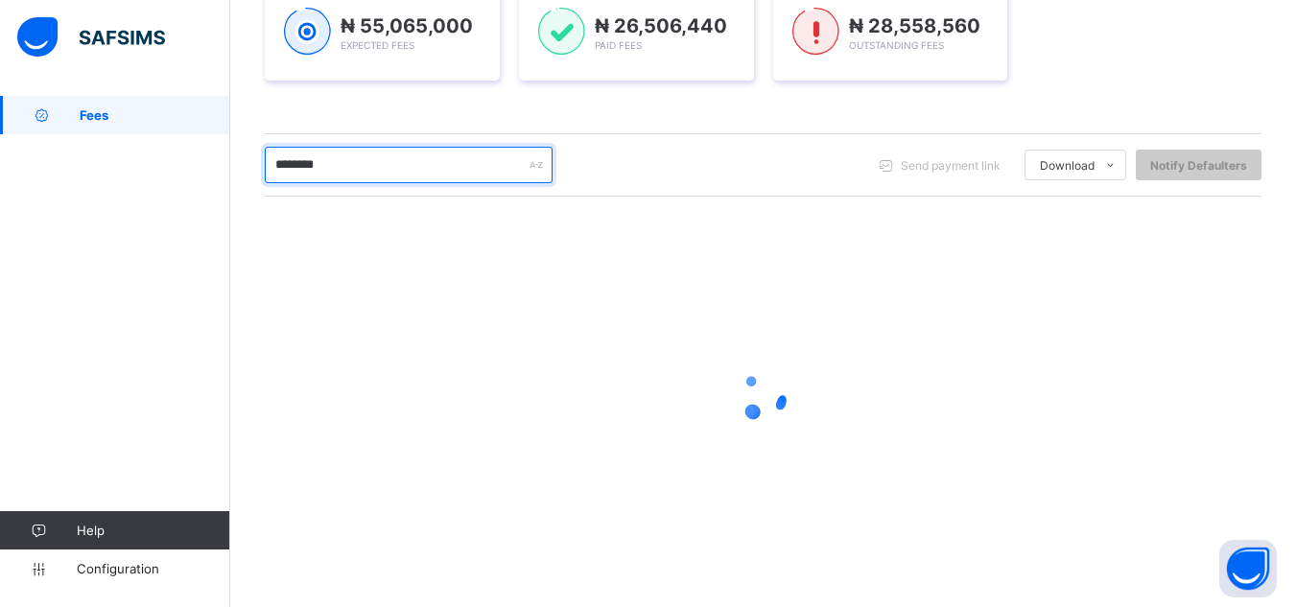
scroll to position [309, 0]
type input "*******"
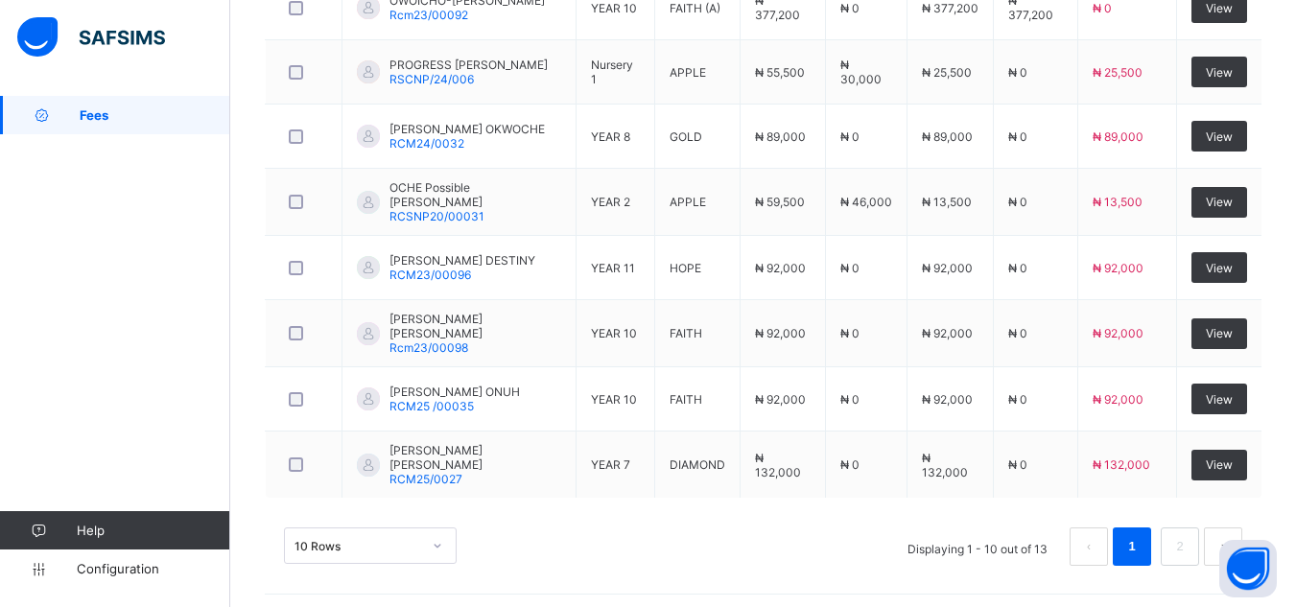
scroll to position [749, 0]
